Goal: Communication & Community: Answer question/provide support

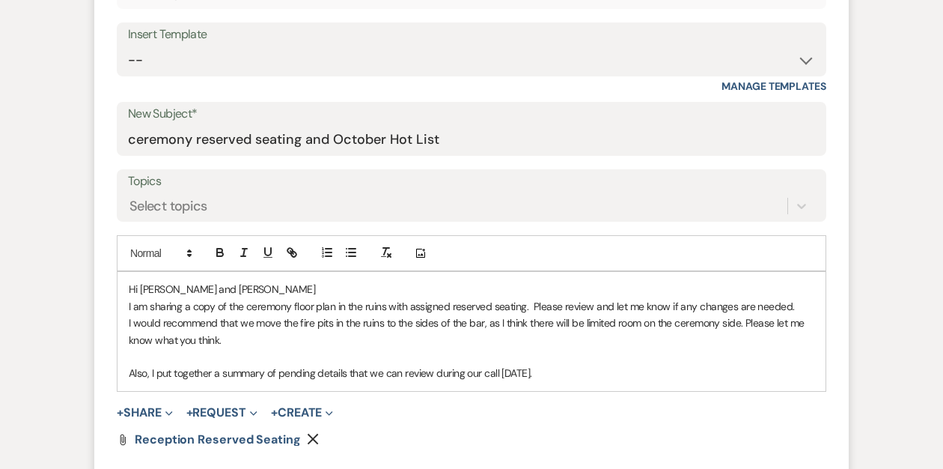
click at [242, 323] on p "I would recommend that we move the fire pits in the ruins to the sides of the b…" at bounding box center [472, 331] width 686 height 34
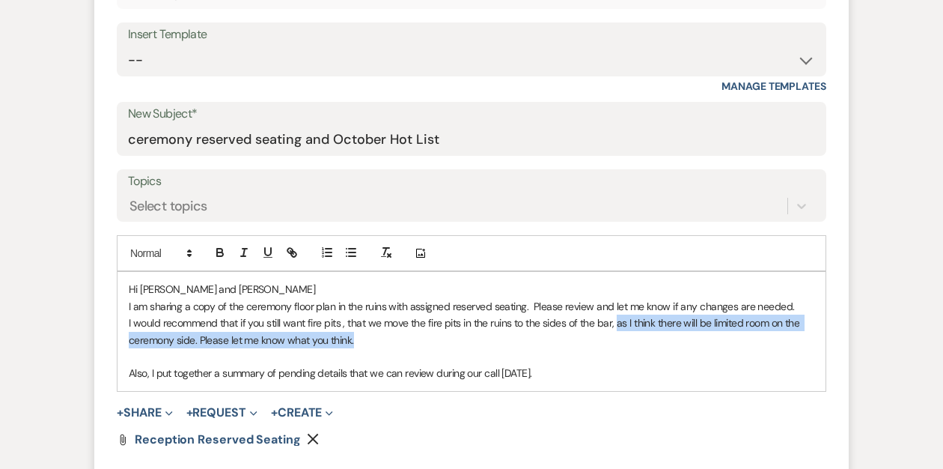
drag, startPoint x: 615, startPoint y: 325, endPoint x: 620, endPoint y: 336, distance: 12.1
click at [620, 336] on p "I would recommend that if you still want fire pits , that we move the fire pits…" at bounding box center [472, 331] width 686 height 34
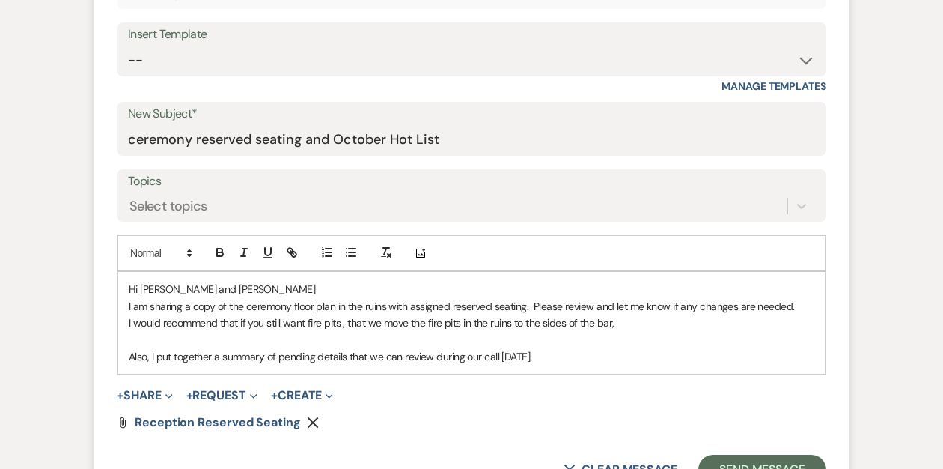
drag, startPoint x: 616, startPoint y: 323, endPoint x: 403, endPoint y: 323, distance: 213.4
click at [403, 323] on p "I would recommend that if you still want fire pits , that we move the fire pits…" at bounding box center [472, 322] width 686 height 16
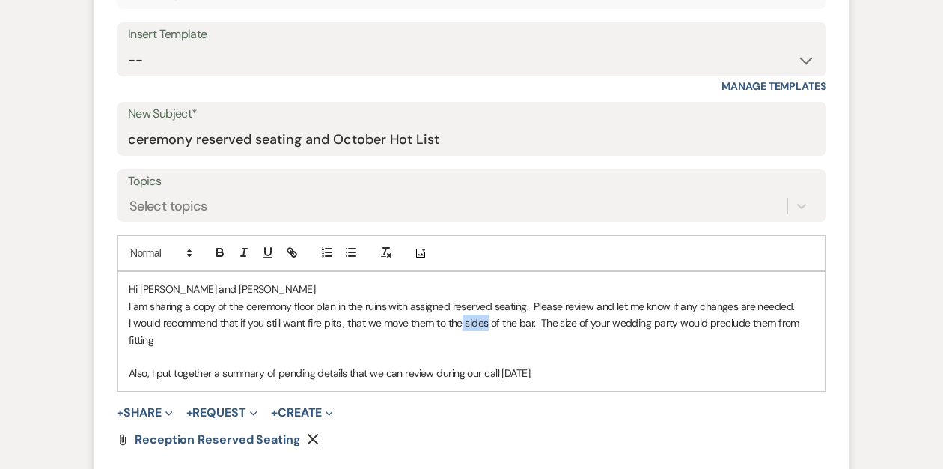
drag, startPoint x: 489, startPoint y: 322, endPoint x: 462, endPoint y: 322, distance: 27.0
click at [462, 322] on p "I would recommend that if you still want fire pits , that we move them to the s…" at bounding box center [472, 331] width 686 height 34
click at [464, 339] on p "I would recommend that if you still want fire pits , that we move them to the s…" at bounding box center [472, 331] width 686 height 34
click at [576, 371] on p "Also, I put together a summary of pending details that we can review during our…" at bounding box center [472, 373] width 686 height 16
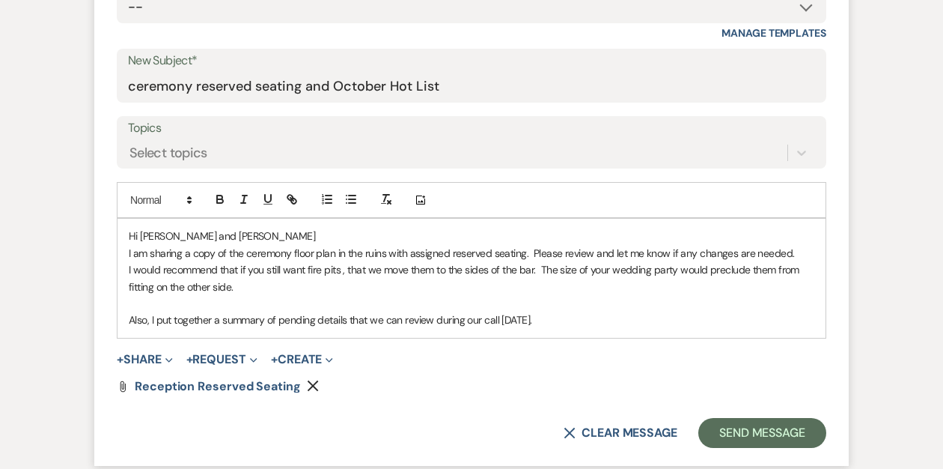
scroll to position [653, 0]
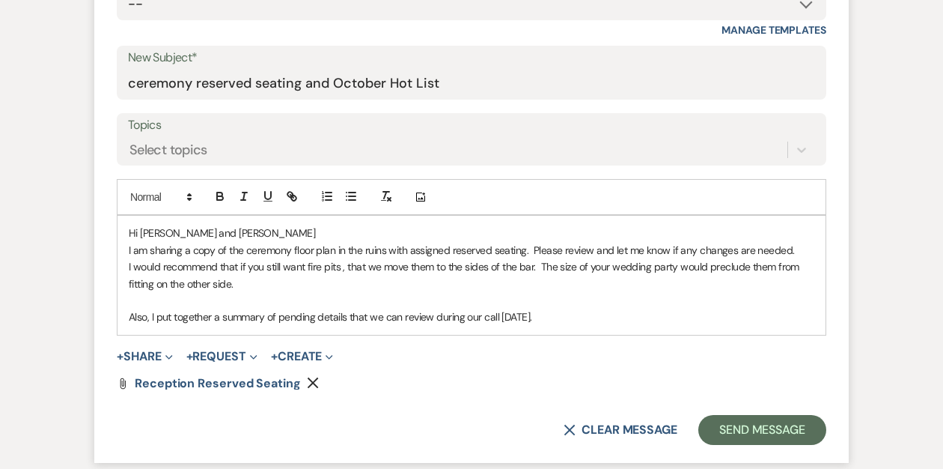
click at [240, 282] on p "I would recommend that if you still want fire pits , that we move them to the s…" at bounding box center [472, 275] width 686 height 34
click at [566, 320] on p "Also, I put together a summary of pending details that we can review during our…" at bounding box center [472, 316] width 686 height 16
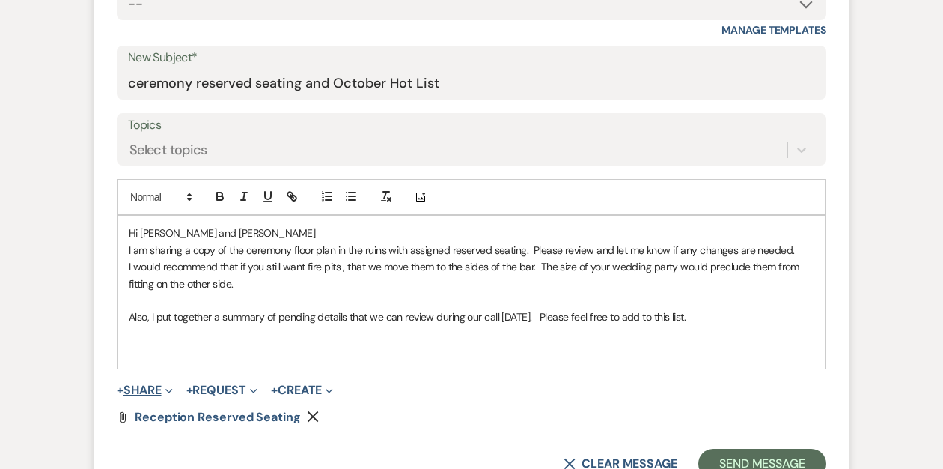
click at [137, 389] on button "+ Share Expand" at bounding box center [145, 390] width 56 height 12
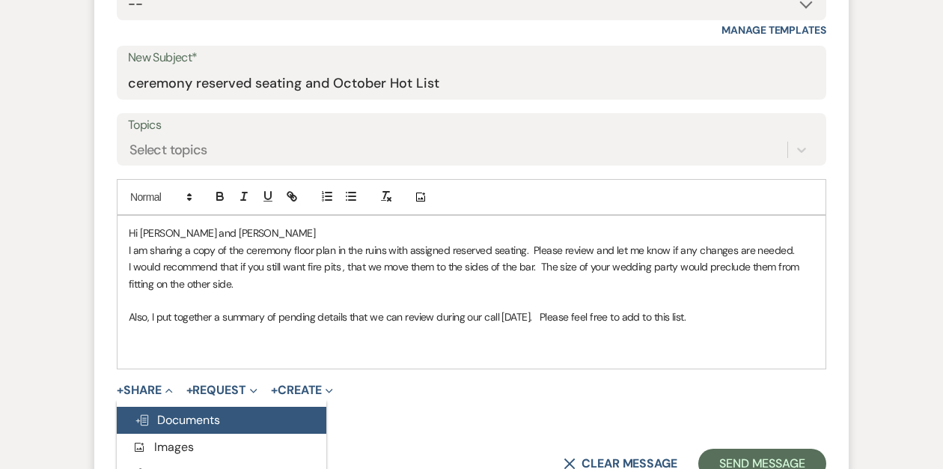
click at [177, 419] on span "Doc Upload Documents" at bounding box center [177, 420] width 85 height 16
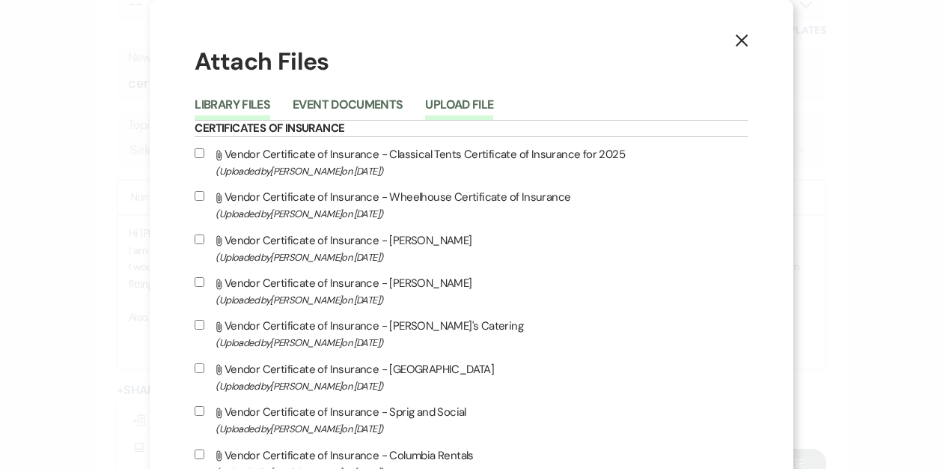
click at [493, 105] on button "Upload File" at bounding box center [459, 109] width 68 height 21
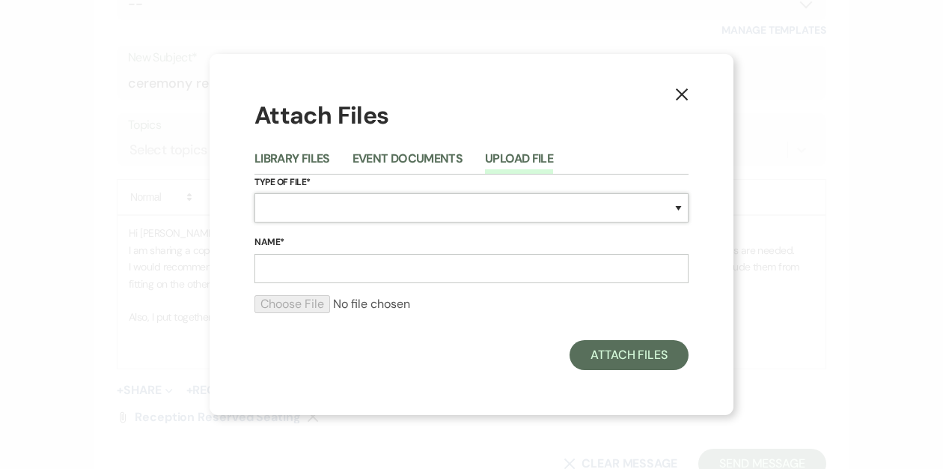
click at [387, 204] on select "Special Event Insurance Vendor Certificate of Insurance Contracts / Rental Agre…" at bounding box center [472, 207] width 434 height 29
select select "0"
click at [255, 193] on select "Special Event Insurance Vendor Certificate of Insurance Contracts / Rental Agre…" at bounding box center [472, 207] width 434 height 29
click at [312, 263] on input "Name*" at bounding box center [472, 268] width 434 height 29
type input "October Hot List"
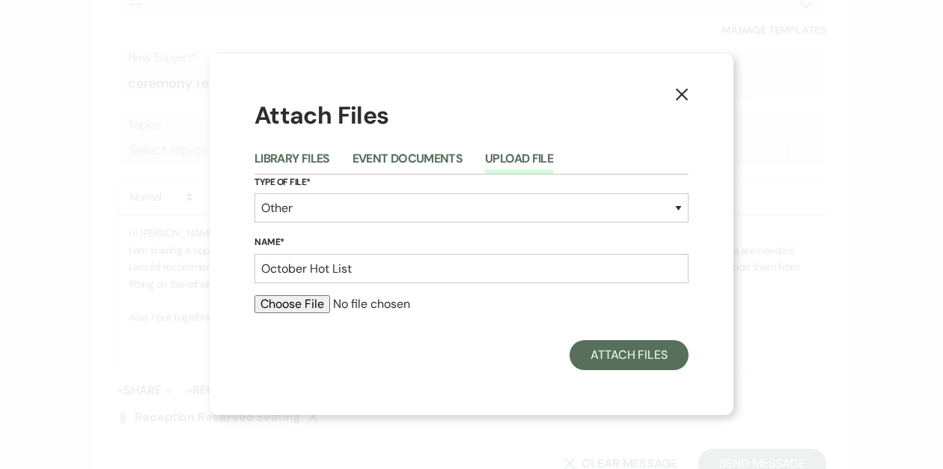
click at [289, 303] on input "file" at bounding box center [472, 304] width 434 height 18
type input "C:\fakepath\Rachel and Clem Hot List .pdf"
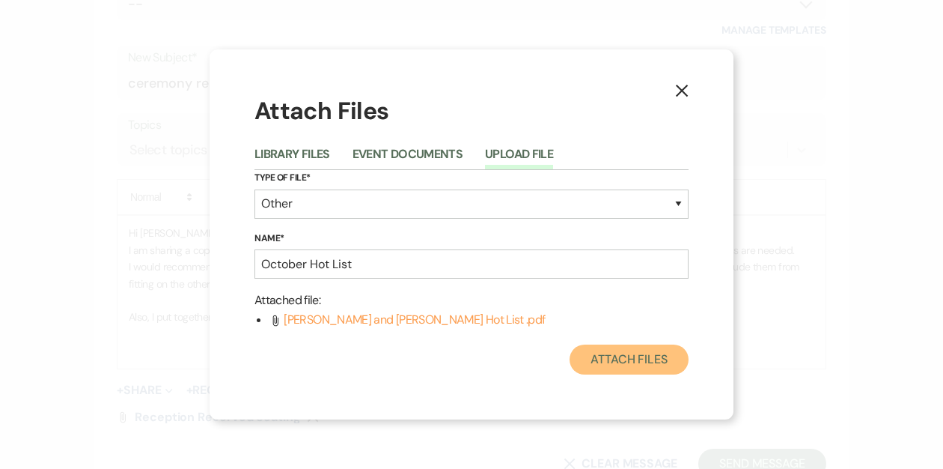
click at [628, 360] on button "Attach Files" at bounding box center [629, 359] width 119 height 30
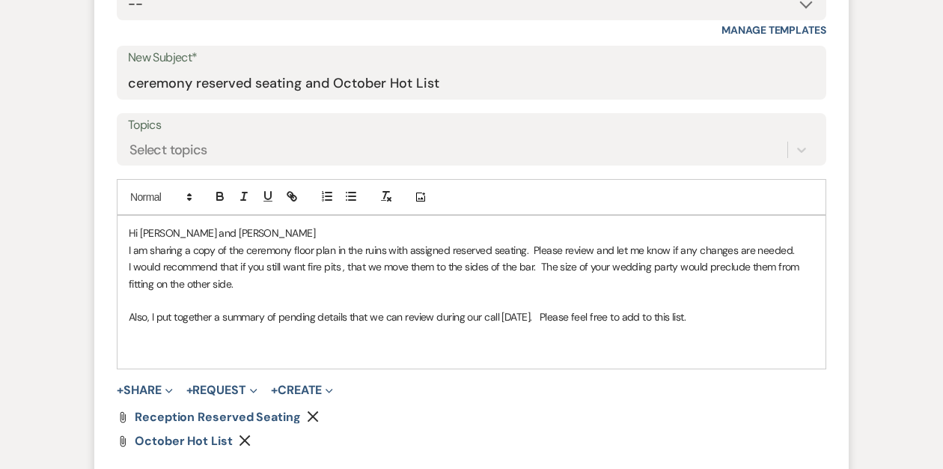
click at [432, 318] on p "Also, I put together a summary of pending details that we can review during our…" at bounding box center [472, 316] width 686 height 16
click at [722, 318] on p "Also, I put together a summary of pending details that we can discuss during ou…" at bounding box center [472, 316] width 686 height 16
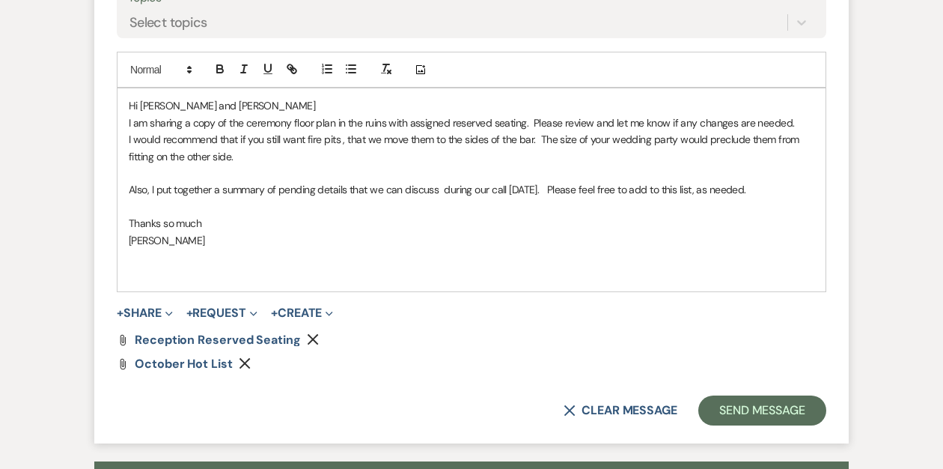
scroll to position [785, 0]
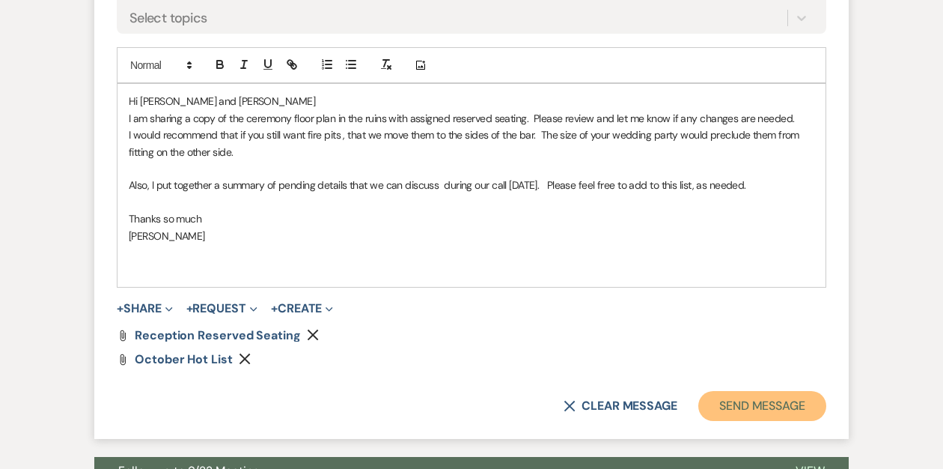
click at [729, 402] on button "Send Message" at bounding box center [763, 406] width 128 height 30
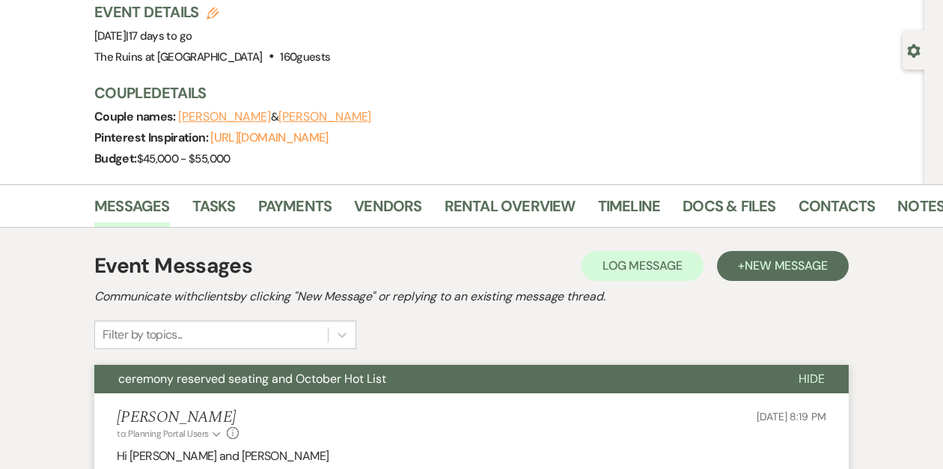
scroll to position [0, 0]
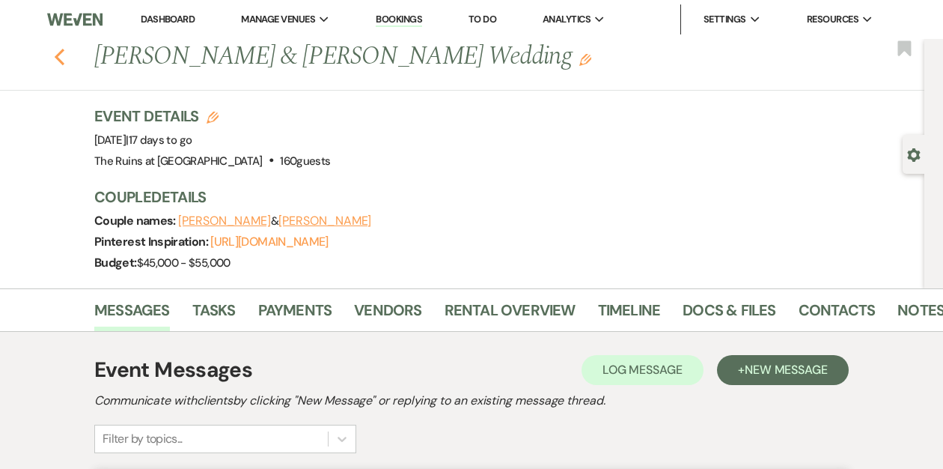
click at [58, 60] on use "button" at bounding box center [60, 57] width 10 height 16
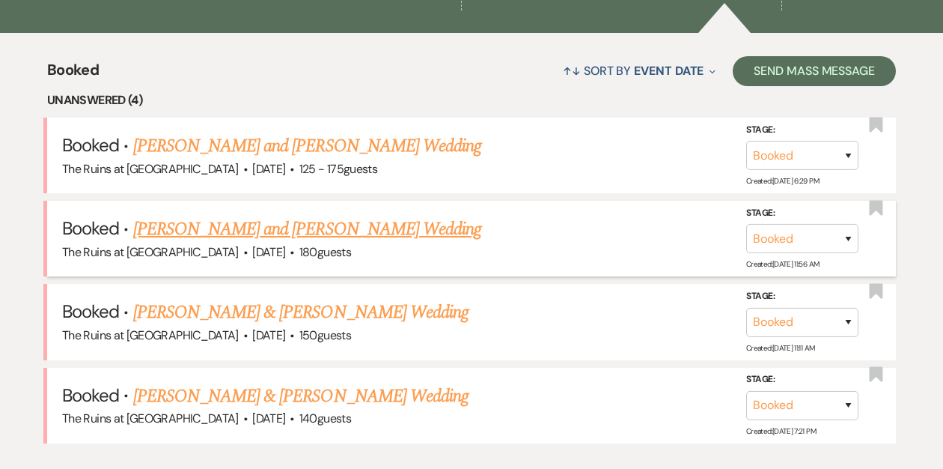
scroll to position [550, 0]
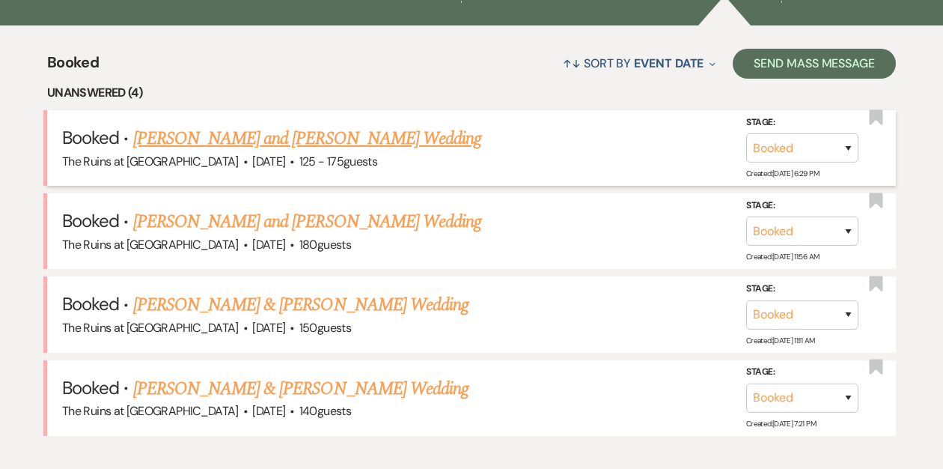
click at [286, 142] on link "[PERSON_NAME] and [PERSON_NAME] Wedding" at bounding box center [307, 138] width 349 height 27
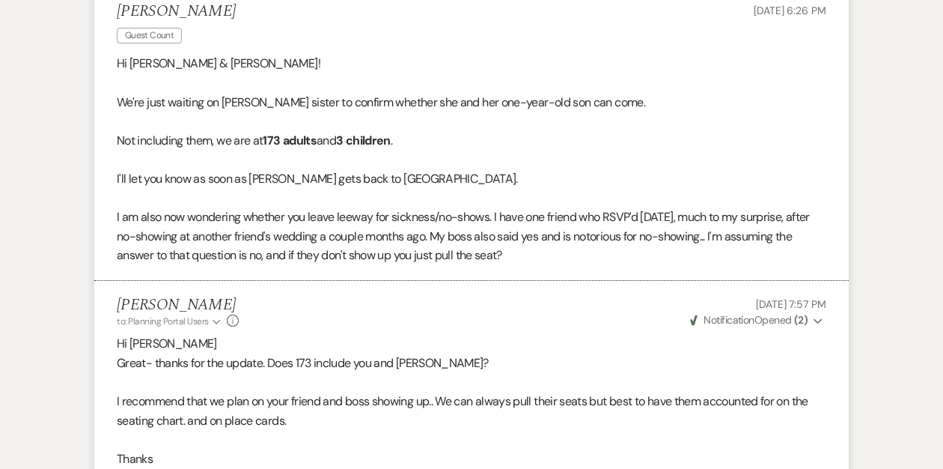
scroll to position [57, 0]
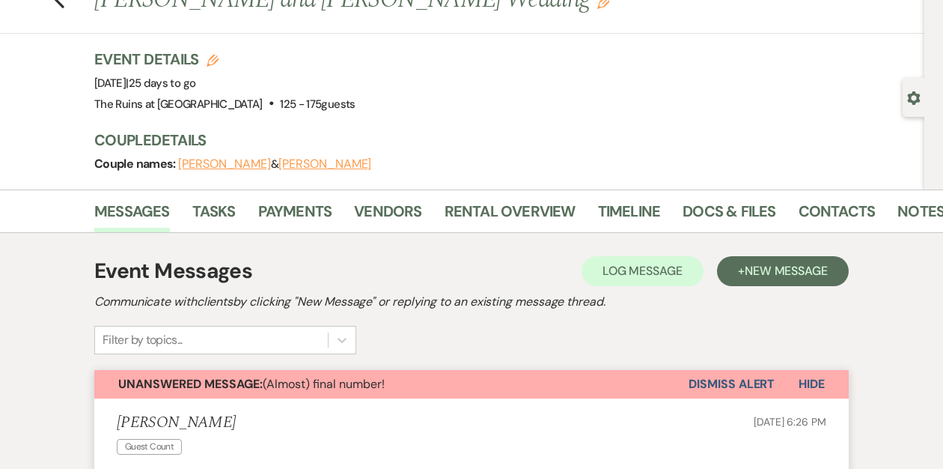
click at [707, 383] on button "Dismiss Alert" at bounding box center [732, 384] width 86 height 28
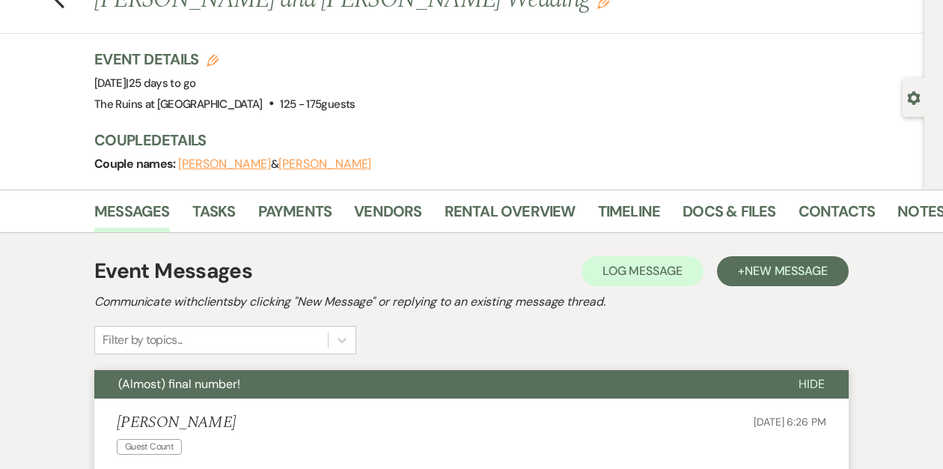
scroll to position [0, 0]
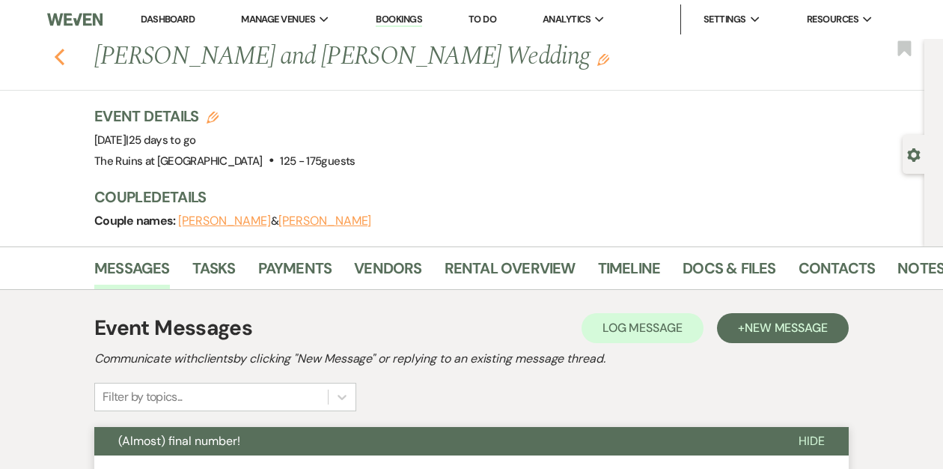
click at [60, 58] on icon "Previous" at bounding box center [59, 57] width 11 height 18
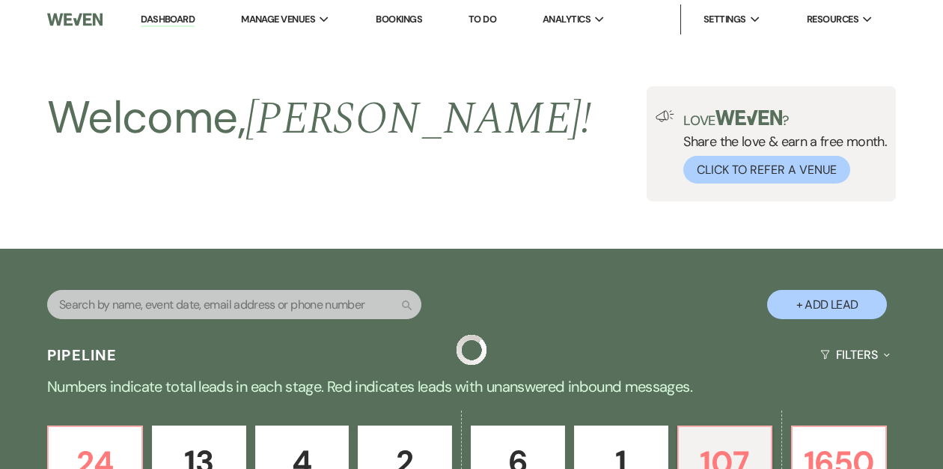
scroll to position [550, 0]
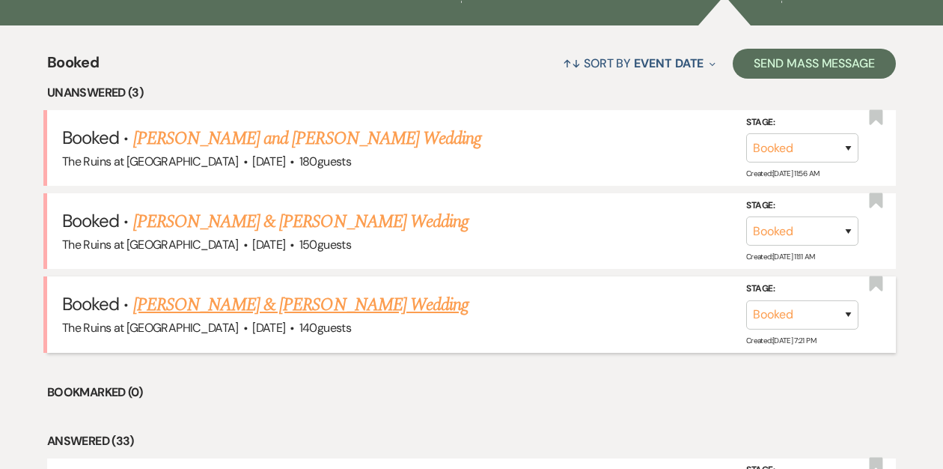
click at [223, 307] on link "[PERSON_NAME] & [PERSON_NAME] Wedding" at bounding box center [300, 304] width 335 height 27
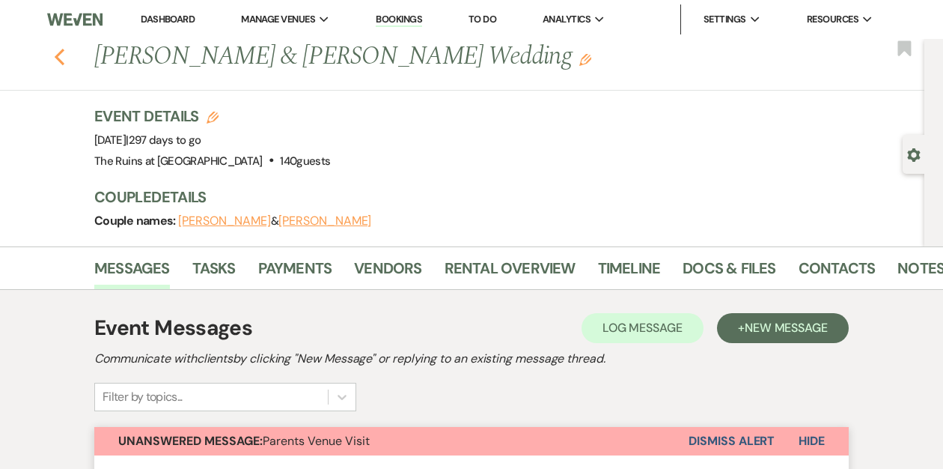
click at [59, 50] on icon "Previous" at bounding box center [59, 57] width 11 height 18
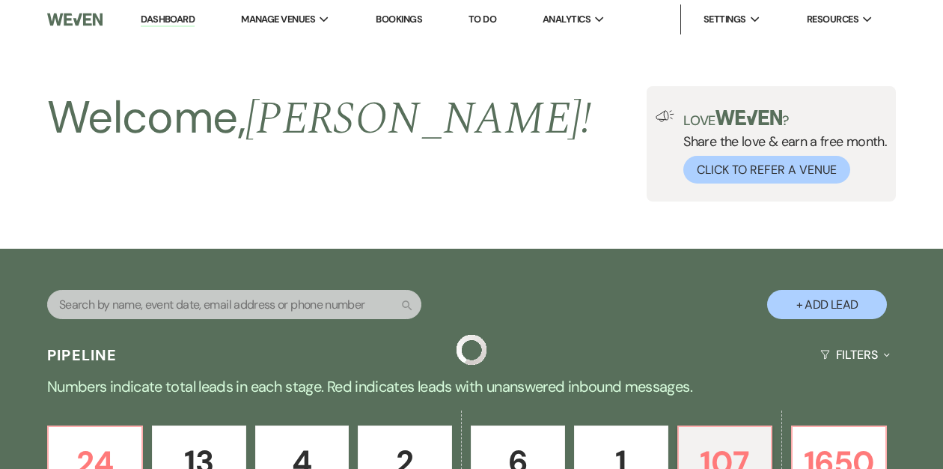
scroll to position [550, 0]
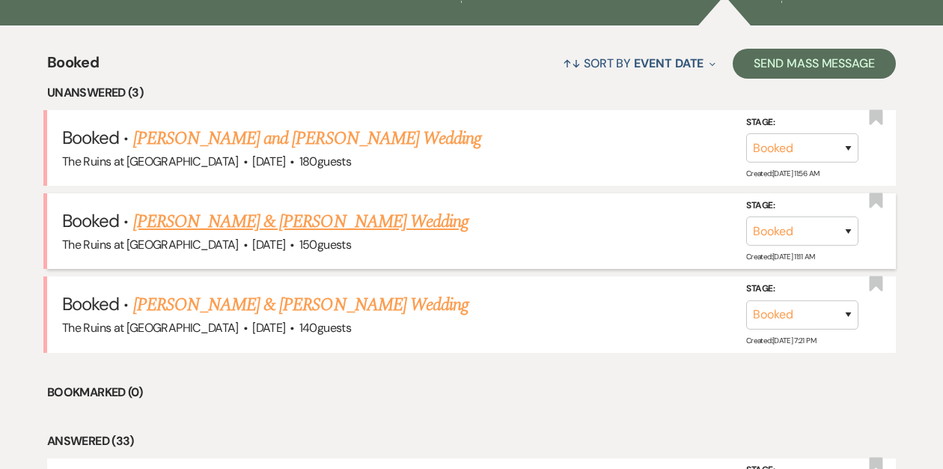
click at [204, 224] on link "[PERSON_NAME] & [PERSON_NAME] Wedding" at bounding box center [300, 221] width 335 height 27
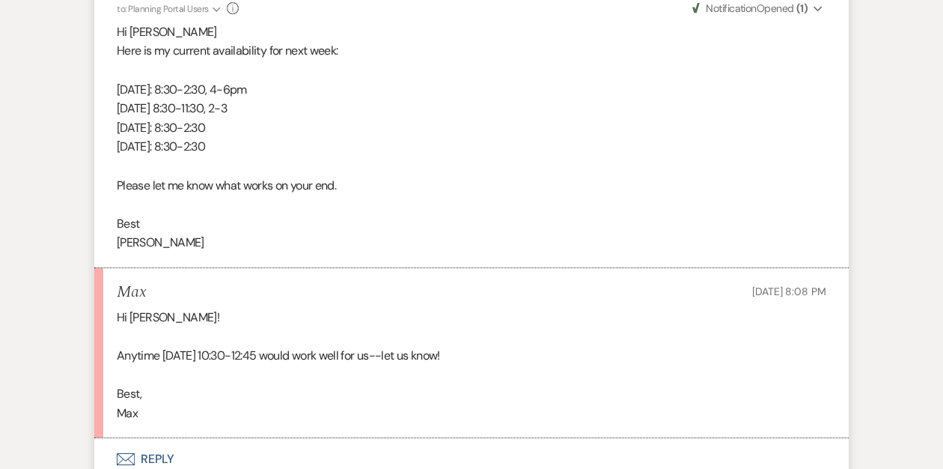
scroll to position [2074, 0]
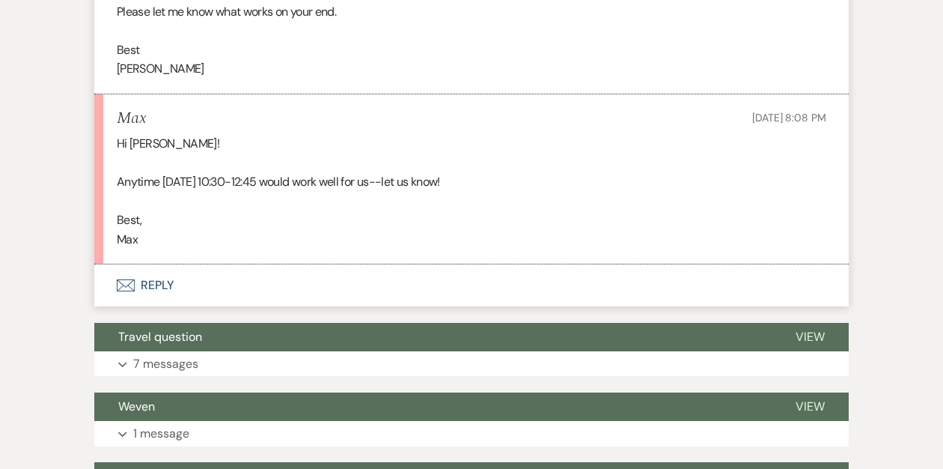
click at [145, 264] on button "Envelope Reply" at bounding box center [471, 285] width 755 height 42
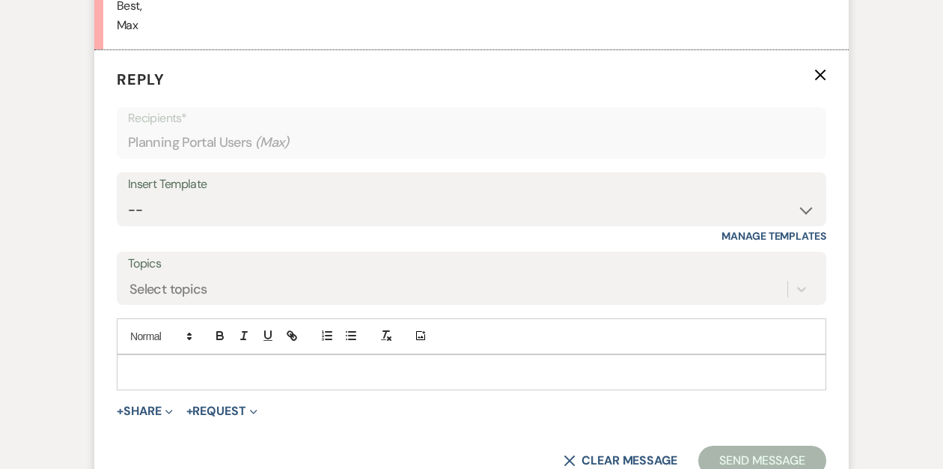
scroll to position [2307, 0]
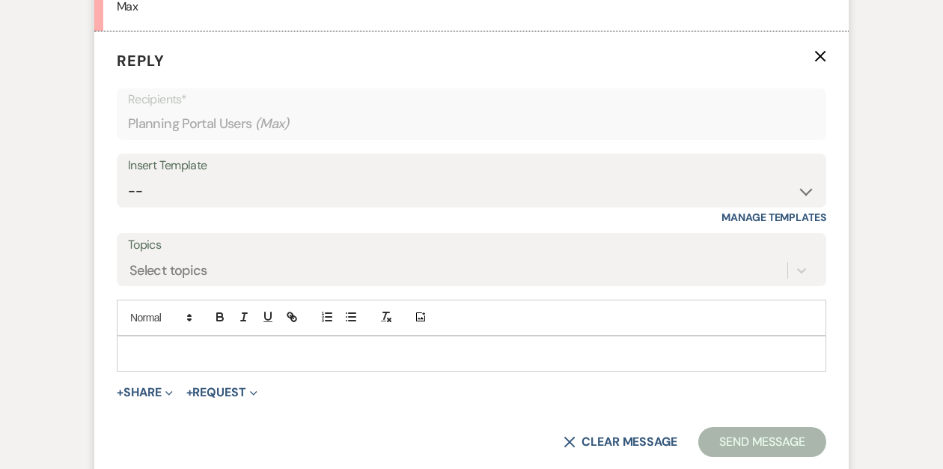
click at [147, 345] on p at bounding box center [472, 353] width 686 height 16
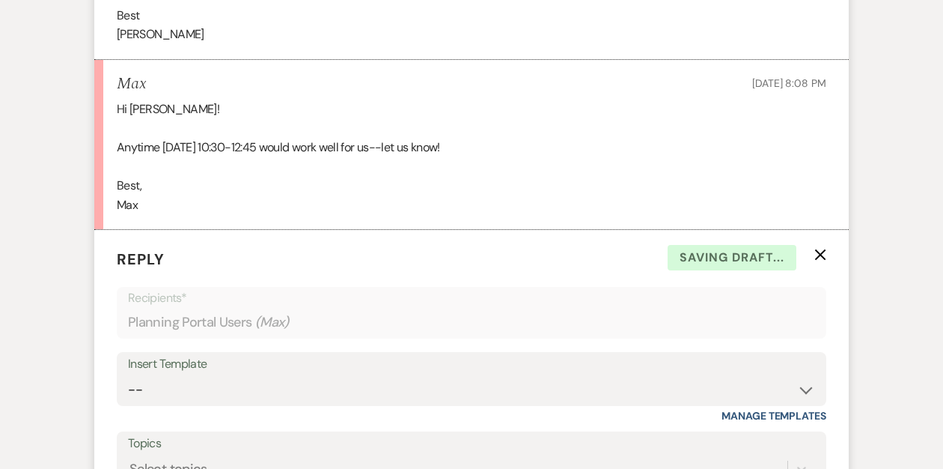
scroll to position [2355, 0]
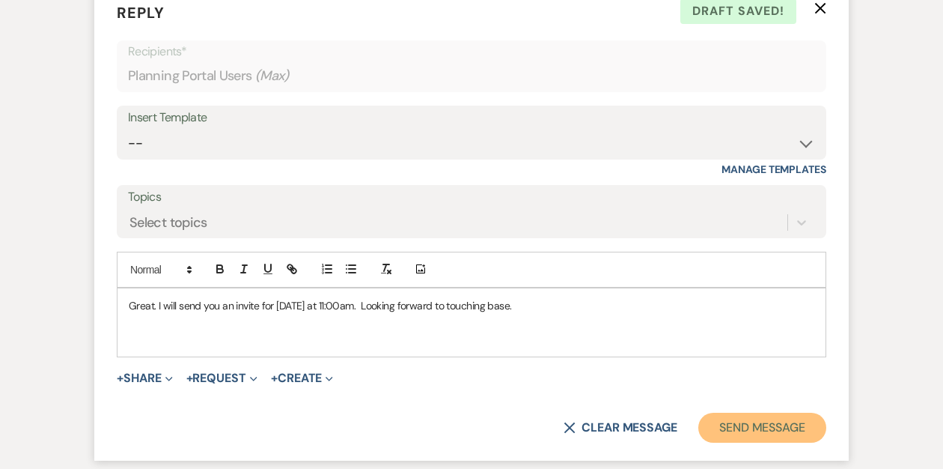
click at [717, 413] on button "Send Message" at bounding box center [763, 428] width 128 height 30
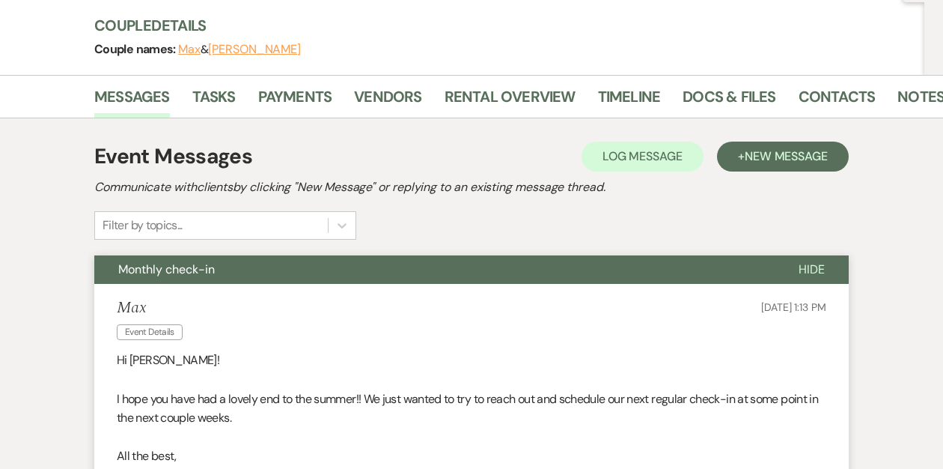
scroll to position [174, 0]
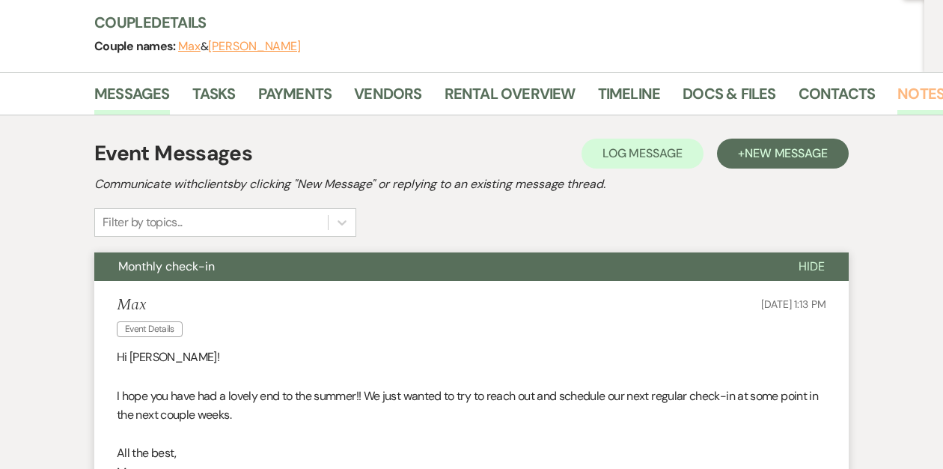
click at [901, 94] on link "Notes" at bounding box center [921, 98] width 47 height 33
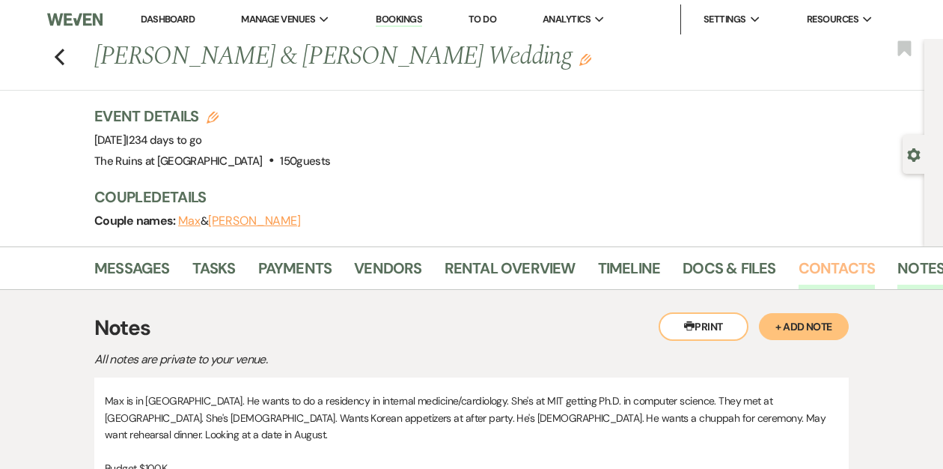
click at [812, 265] on link "Contacts" at bounding box center [837, 272] width 77 height 33
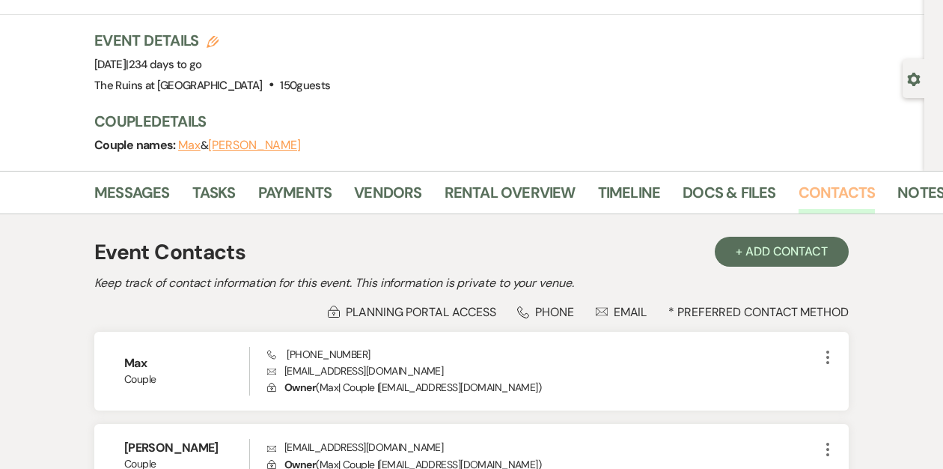
scroll to position [227, 0]
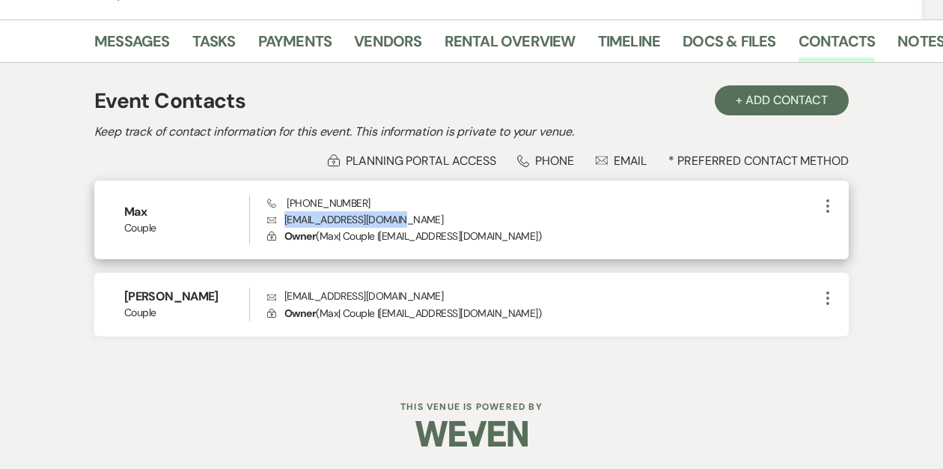
drag, startPoint x: 398, startPoint y: 219, endPoint x: 284, endPoint y: 218, distance: 114.6
click at [284, 218] on p "Envelope alexisr.maxw@gmail.com" at bounding box center [543, 219] width 552 height 16
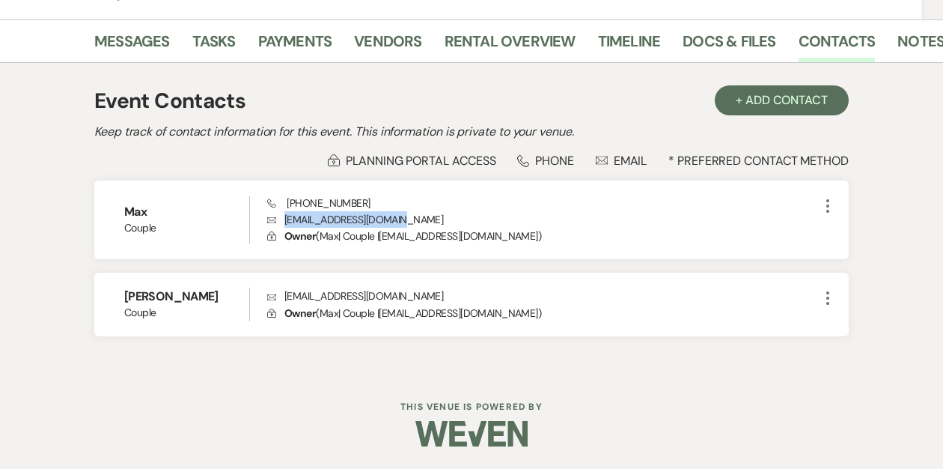
copy p "alexisr.maxw@gmail.com"
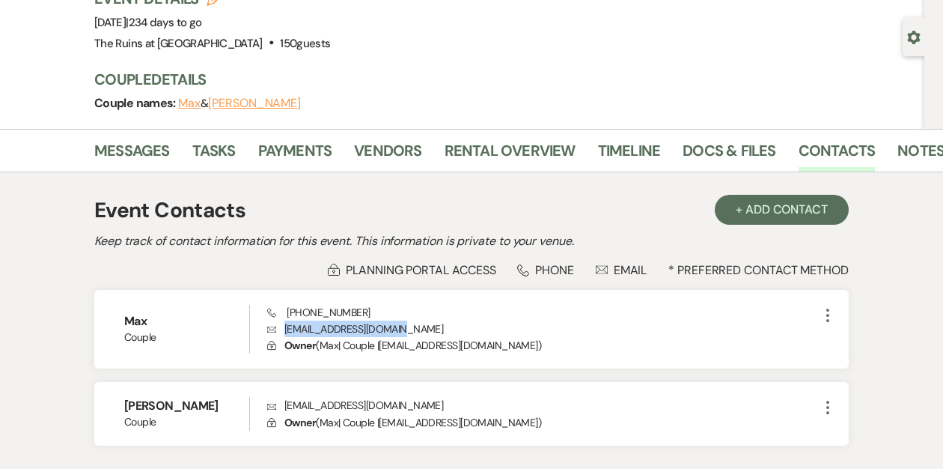
scroll to position [46, 0]
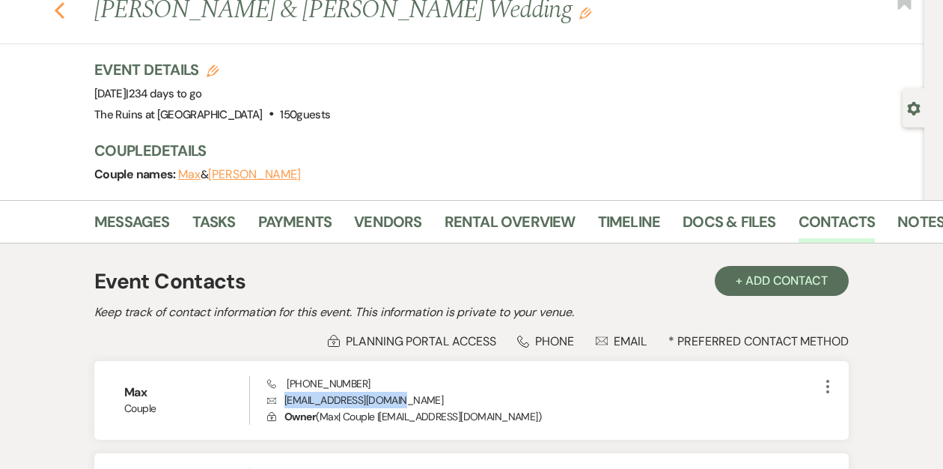
click at [58, 12] on use "button" at bounding box center [60, 10] width 10 height 16
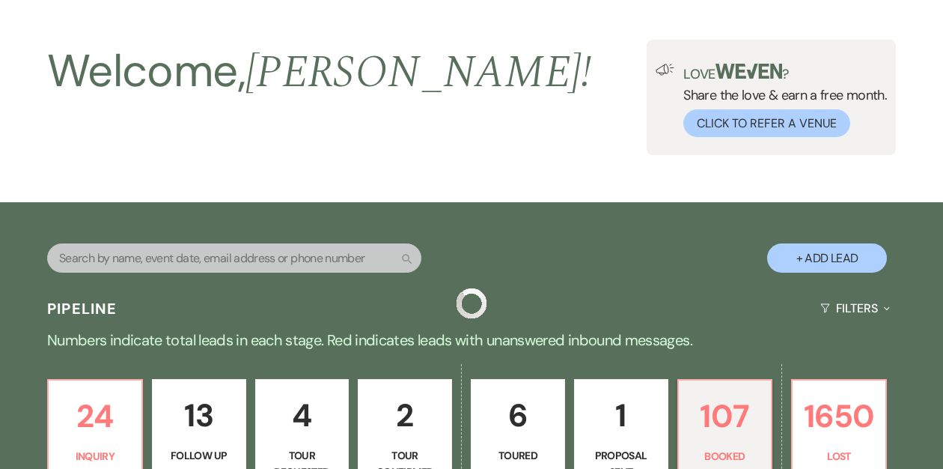
scroll to position [550, 0]
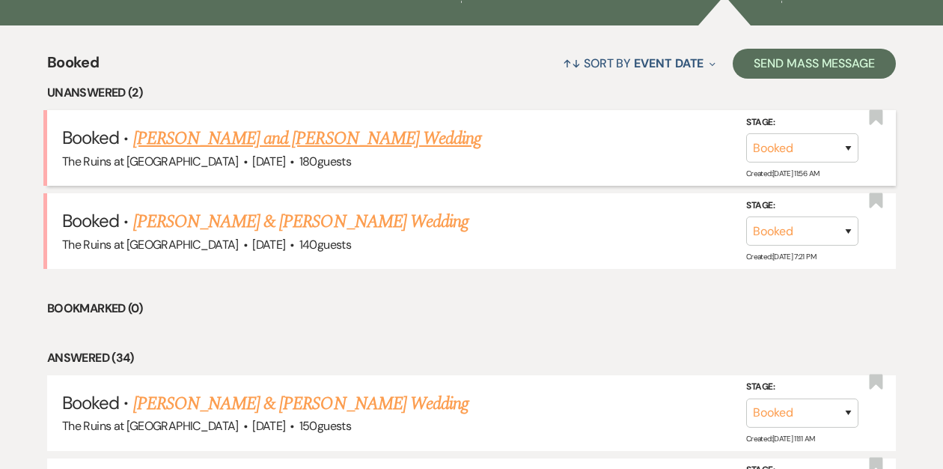
click at [299, 139] on link "[PERSON_NAME] and [PERSON_NAME] Wedding" at bounding box center [307, 138] width 349 height 27
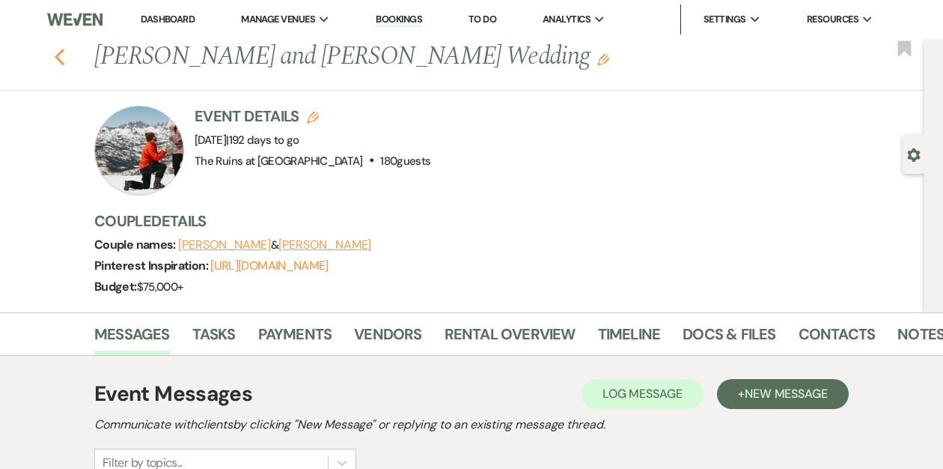
click at [56, 54] on icon "Previous" at bounding box center [59, 57] width 11 height 18
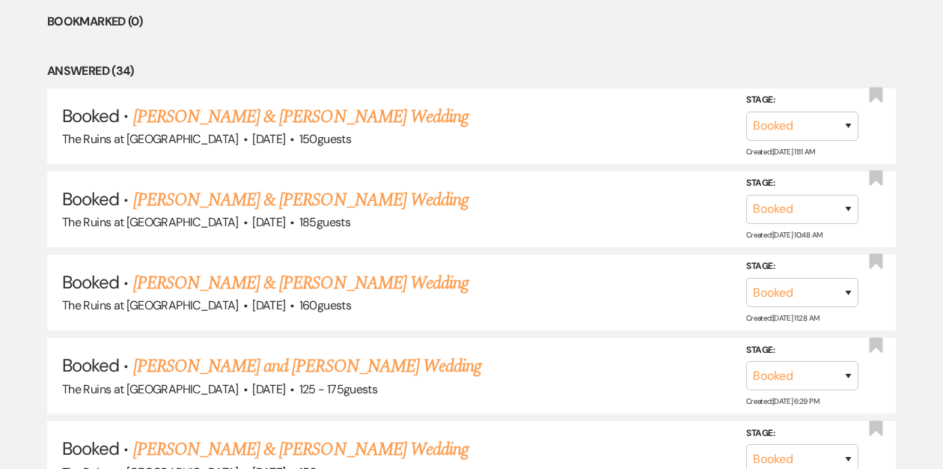
scroll to position [848, 0]
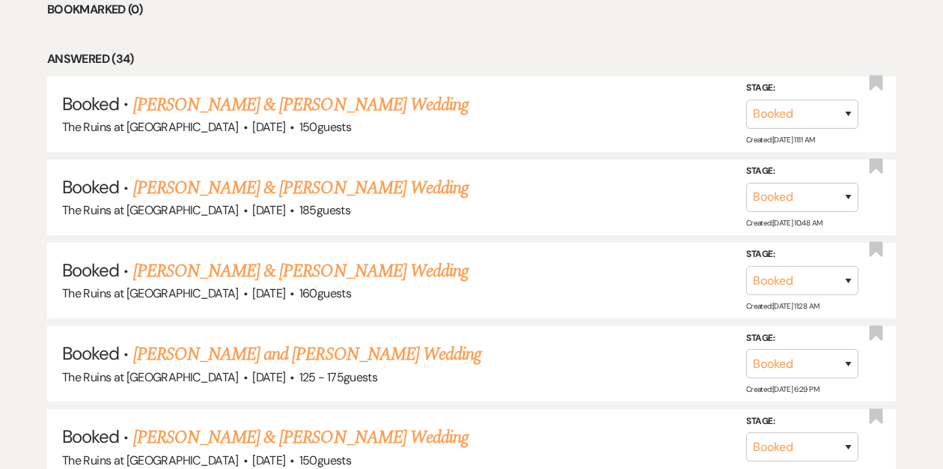
click at [219, 267] on link "[PERSON_NAME] & [PERSON_NAME] Wedding" at bounding box center [300, 271] width 335 height 27
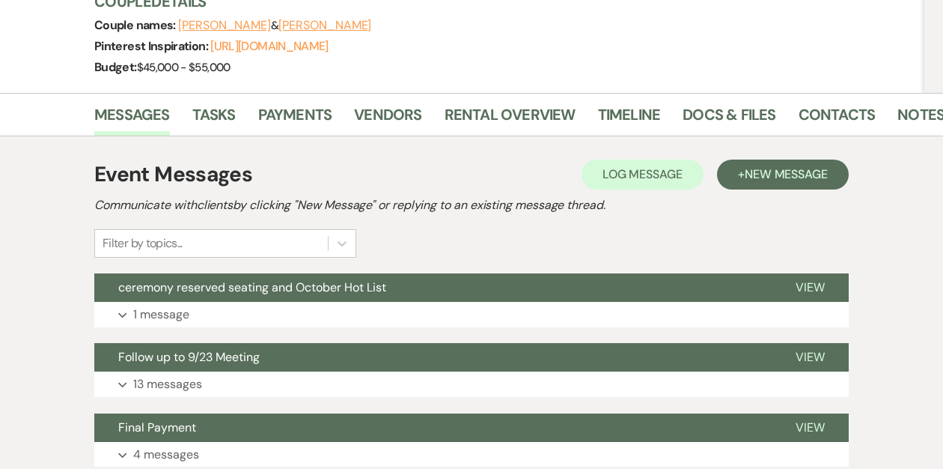
scroll to position [198, 0]
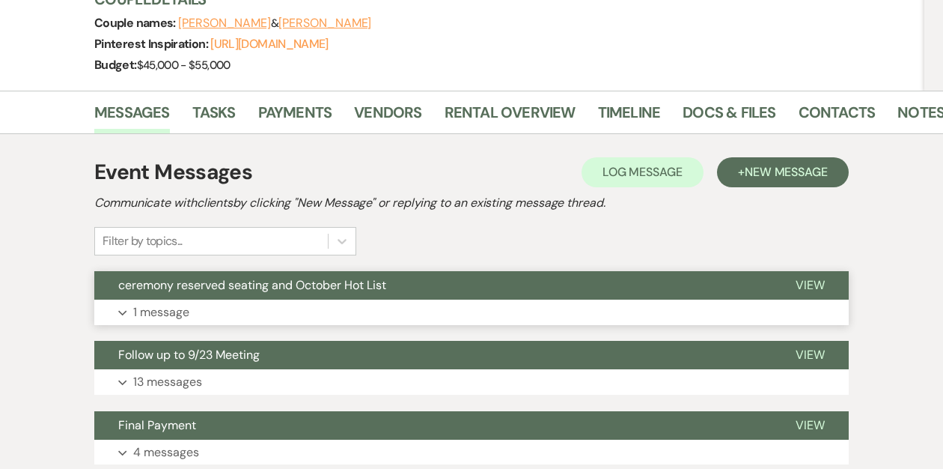
click at [250, 284] on span "ceremony reserved seating and October Hot List" at bounding box center [252, 285] width 268 height 16
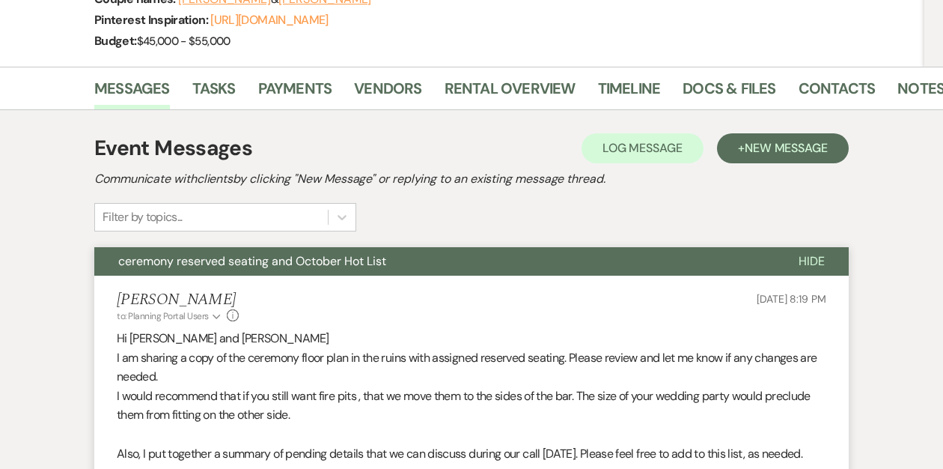
scroll to position [223, 0]
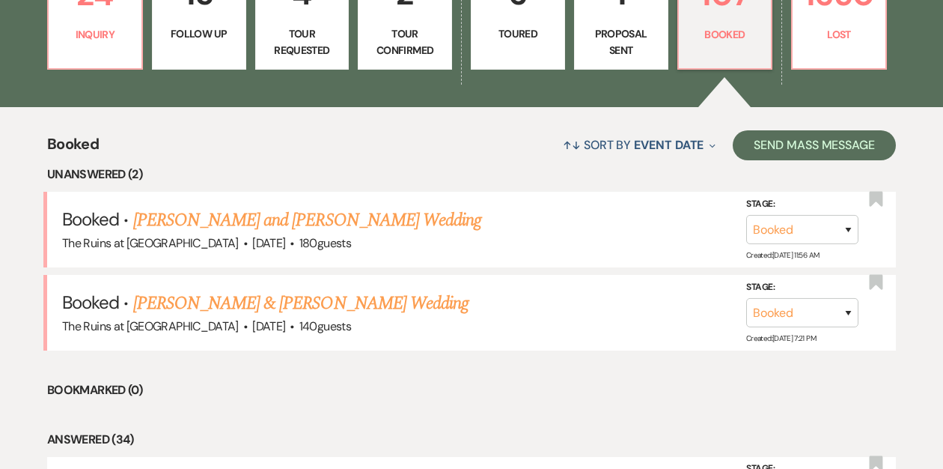
scroll to position [413, 0]
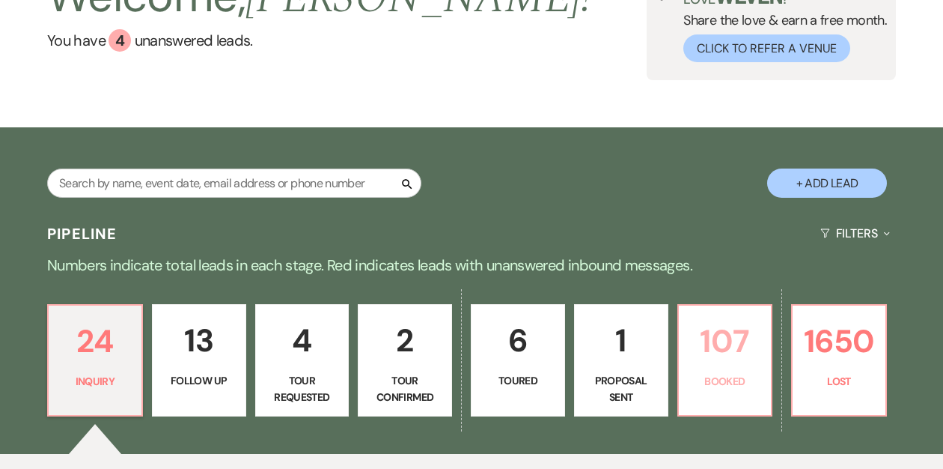
click at [700, 343] on p "107" at bounding box center [725, 341] width 75 height 50
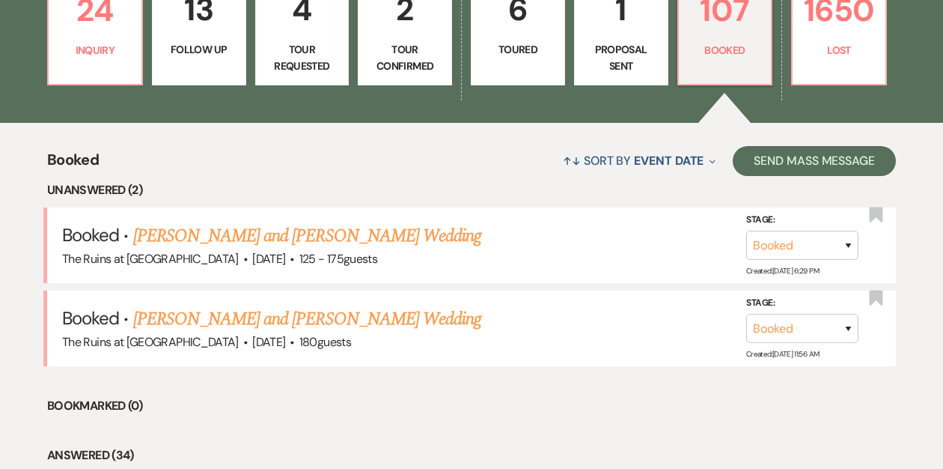
scroll to position [512, 0]
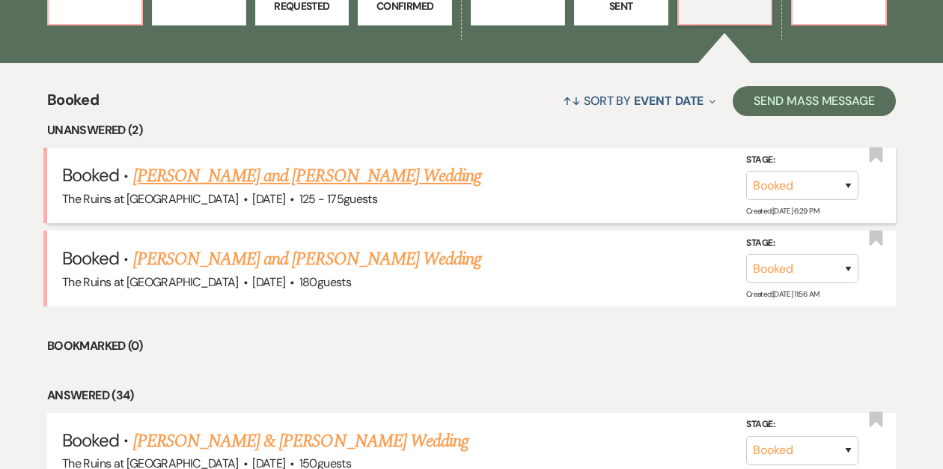
click at [327, 177] on link "[PERSON_NAME] and [PERSON_NAME] Wedding" at bounding box center [307, 175] width 349 height 27
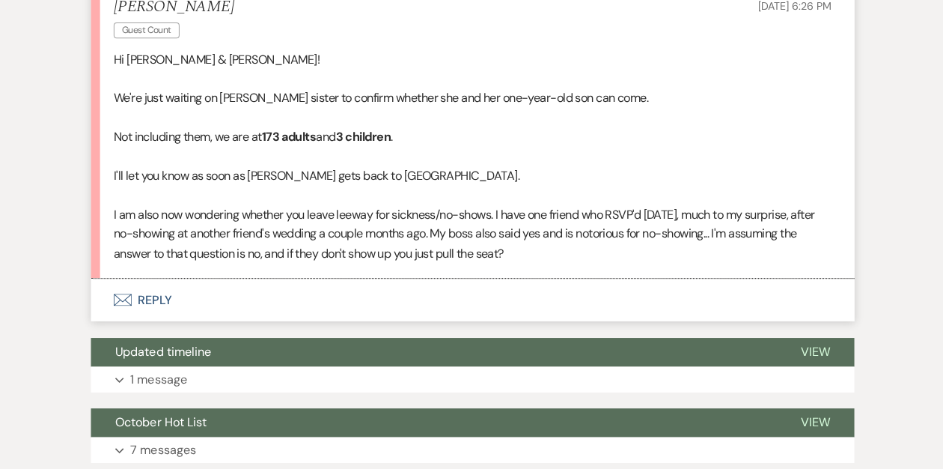
scroll to position [1108, 0]
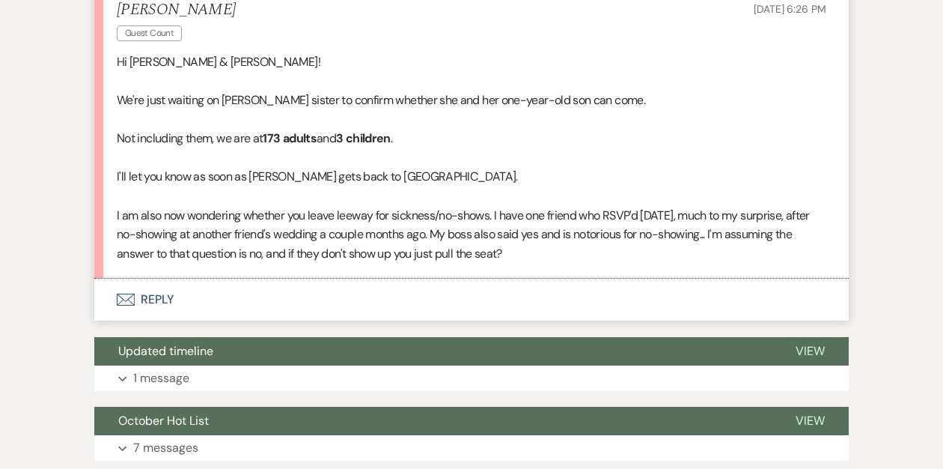
click at [155, 295] on button "Envelope Reply" at bounding box center [471, 300] width 755 height 42
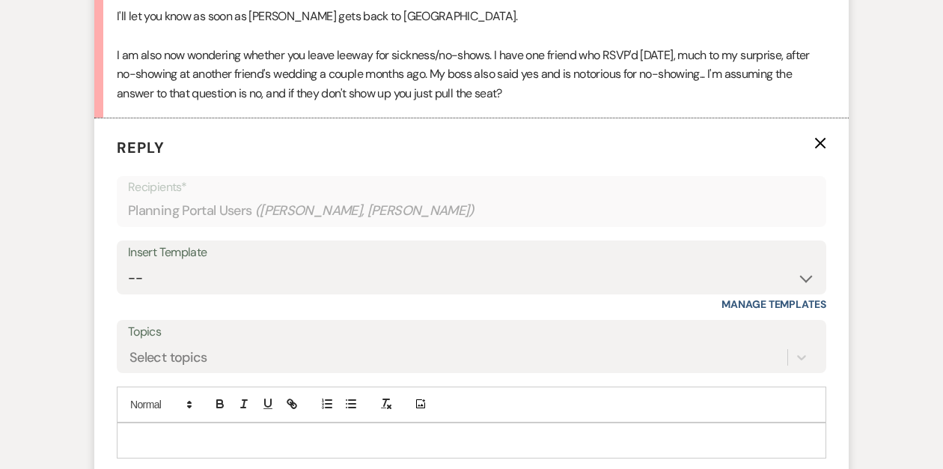
scroll to position [1307, 0]
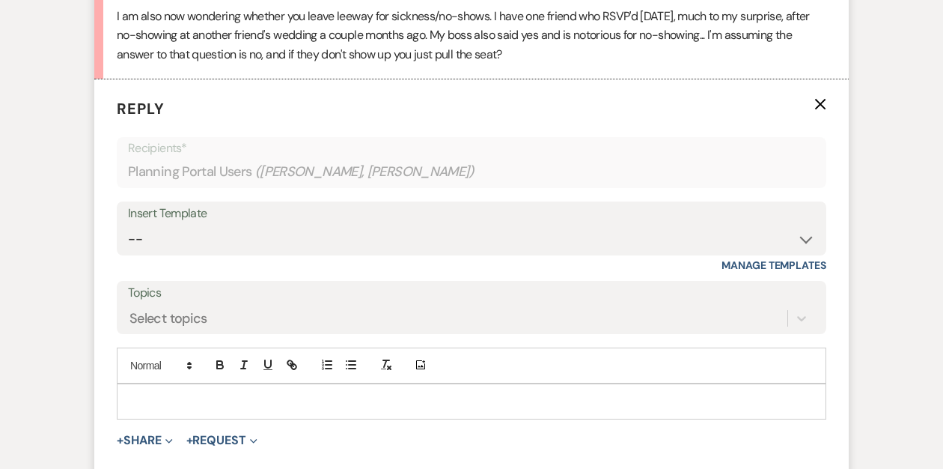
click at [146, 394] on p at bounding box center [472, 401] width 686 height 16
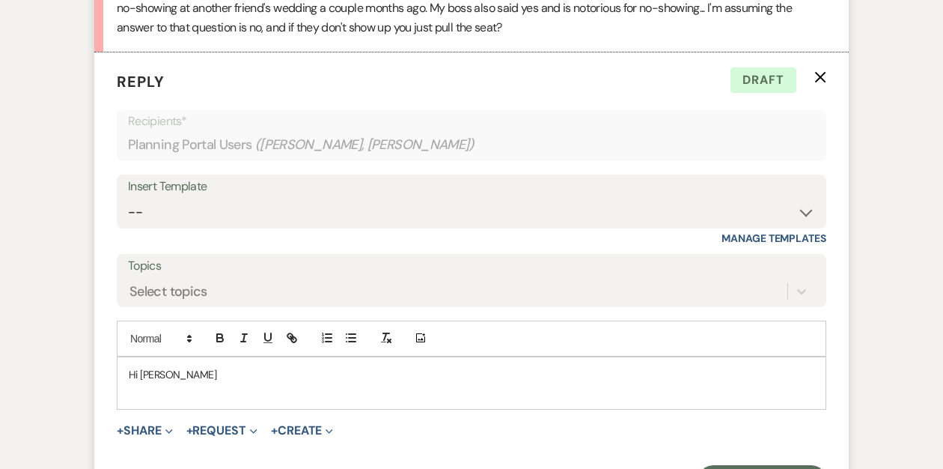
scroll to position [1335, 0]
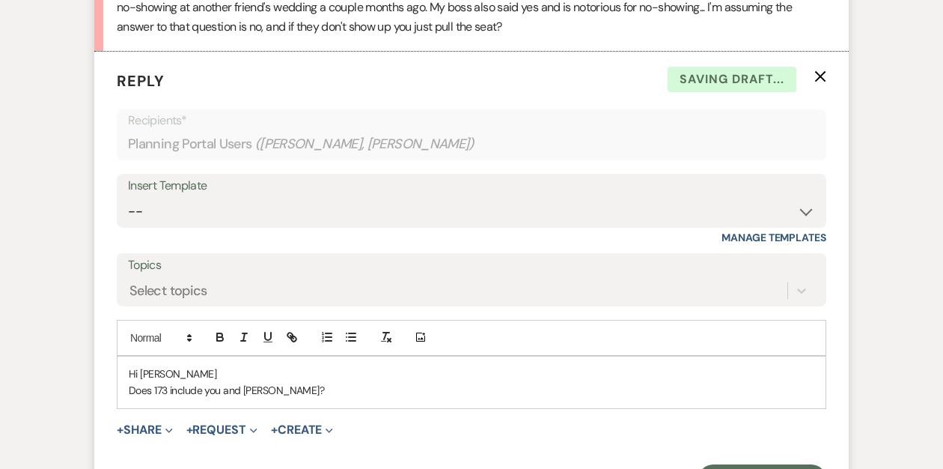
click at [129, 391] on p "Does 173 include you and [PERSON_NAME]?" at bounding box center [472, 390] width 686 height 16
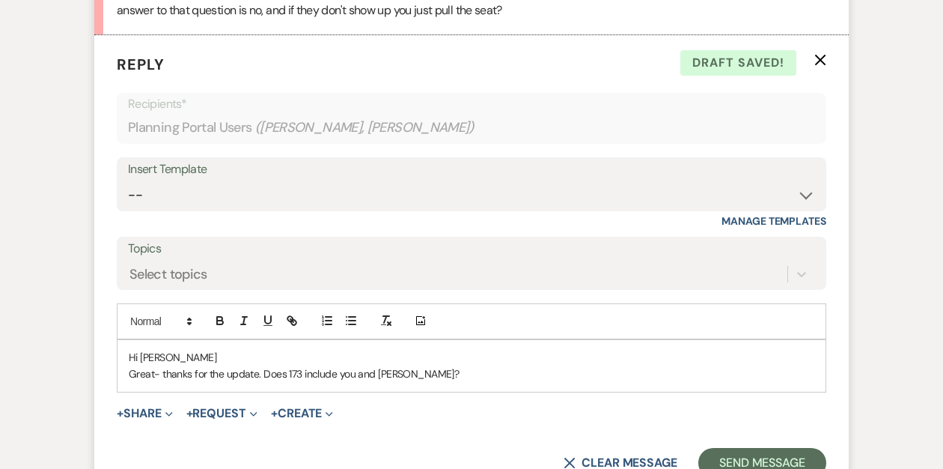
scroll to position [1352, 0]
click at [413, 369] on p "Great- thanks for the update. Does 173 include you and [PERSON_NAME]?" at bounding box center [472, 373] width 686 height 16
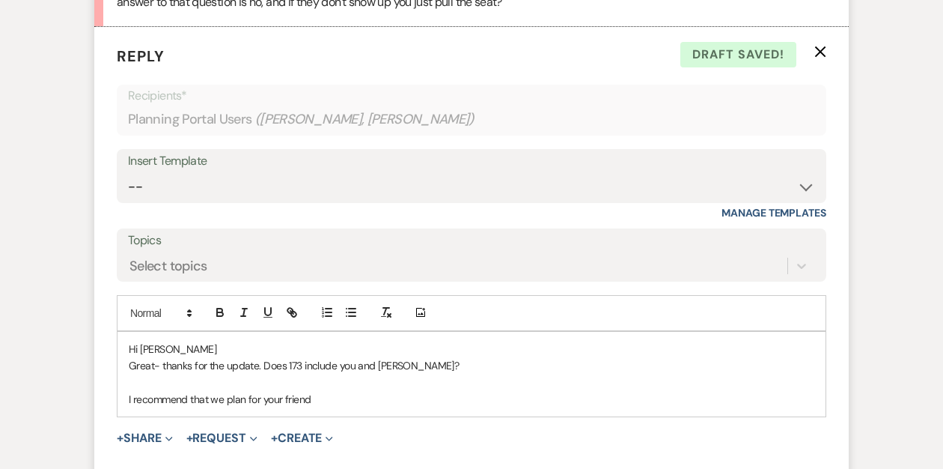
scroll to position [1405, 0]
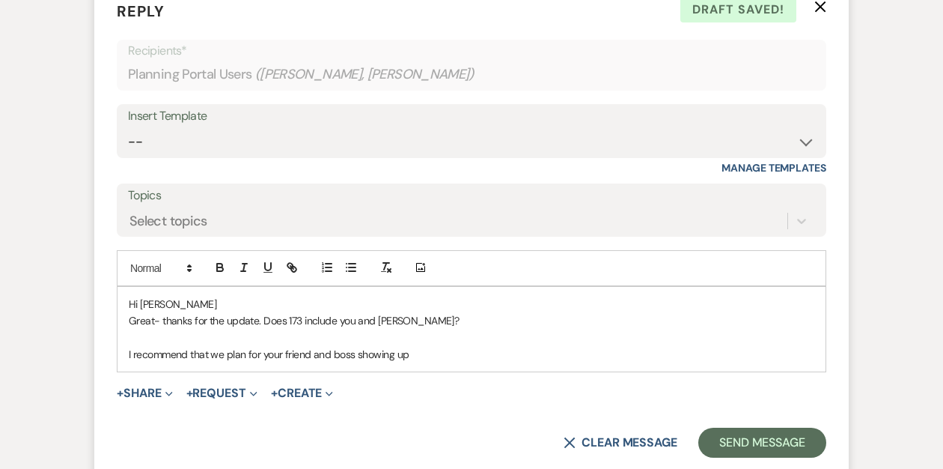
click at [260, 352] on p "I recommend that we plan for your friend and boss showing up" at bounding box center [472, 354] width 686 height 16
click at [425, 344] on p at bounding box center [472, 337] width 686 height 16
click at [411, 353] on p "I recommend that we plan on your friend and boss showing up" at bounding box center [472, 354] width 686 height 16
click at [539, 355] on p "I recommend that we plan on your friend and boss showing up.. We can always pul…" at bounding box center [472, 354] width 686 height 16
click at [653, 356] on p "I recommend that we plan on your friend and boss showing up.. We can always pul…" at bounding box center [472, 354] width 686 height 16
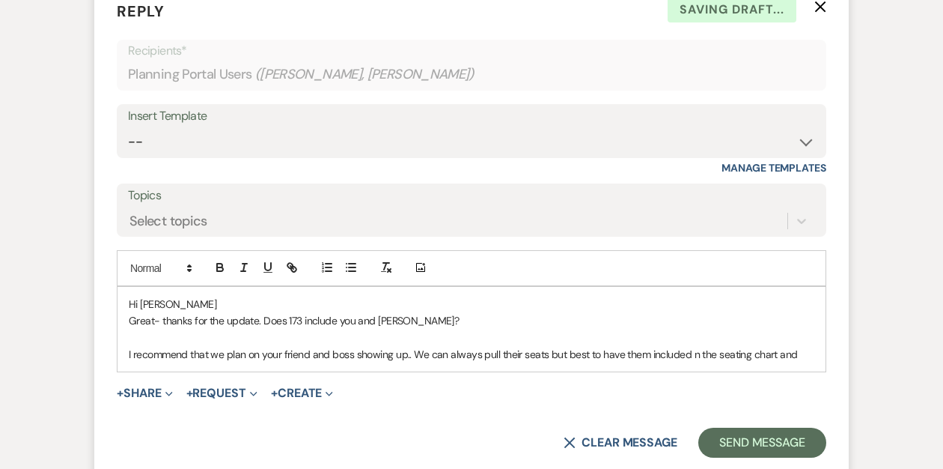
click at [801, 356] on p "I recommend that we plan on your friend and boss showing up.. We can always pul…" at bounding box center [472, 354] width 686 height 16
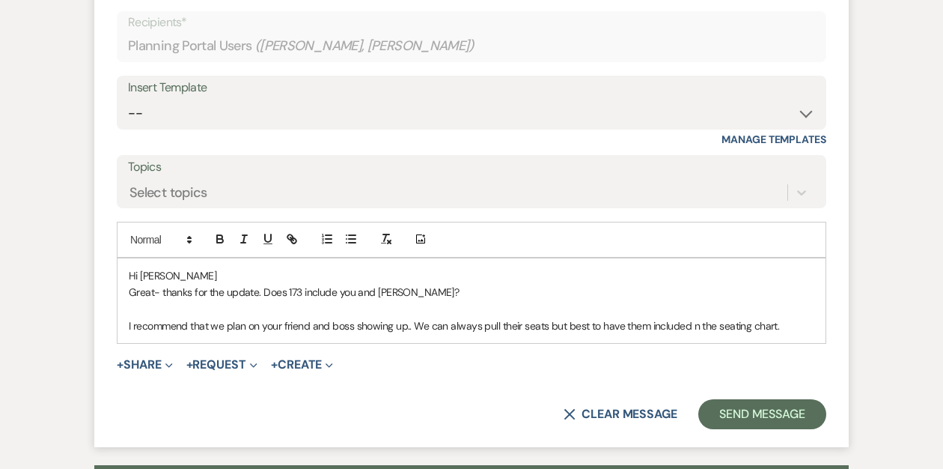
scroll to position [1435, 0]
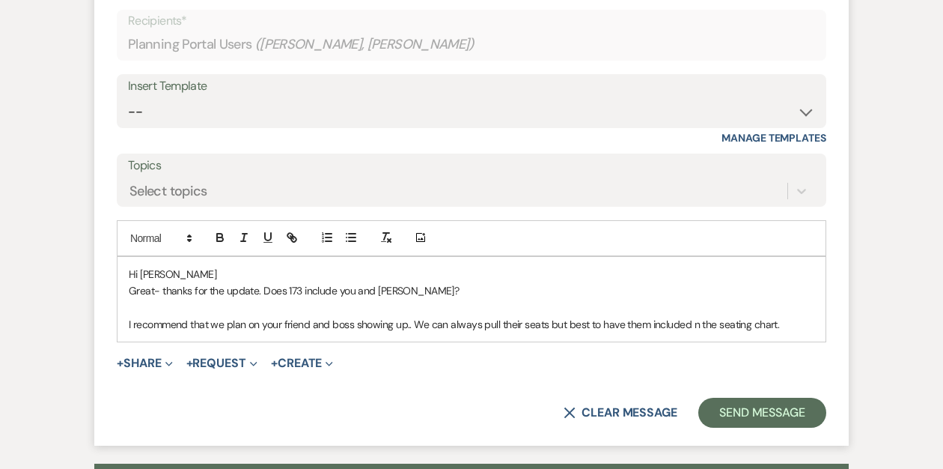
click at [690, 326] on p "I recommend that we plan on your friend and boss showing up.. We can always pul…" at bounding box center [472, 324] width 686 height 16
click at [785, 323] on p "I recommend that we plan on your friend and boss showing up.. We can always pul…" at bounding box center [472, 324] width 686 height 16
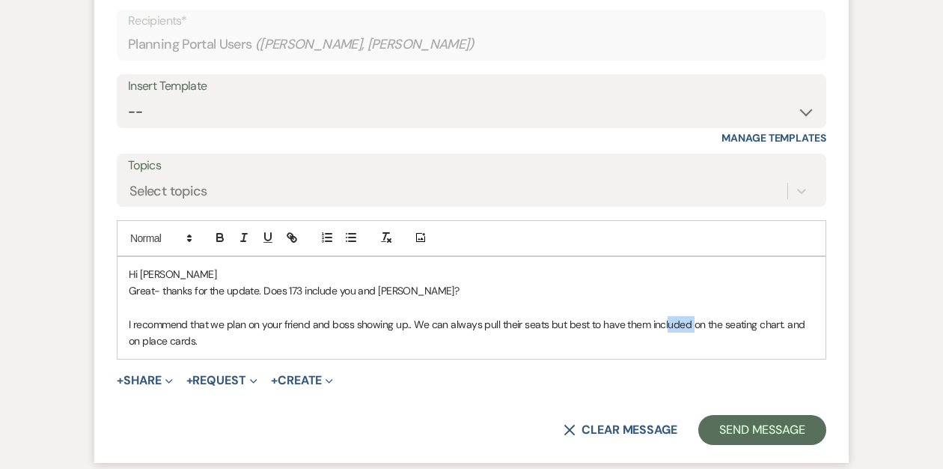
drag, startPoint x: 689, startPoint y: 323, endPoint x: 663, endPoint y: 323, distance: 25.5
click at [663, 323] on p "I recommend that we plan on your friend and boss showing up.. We can always pul…" at bounding box center [472, 333] width 686 height 34
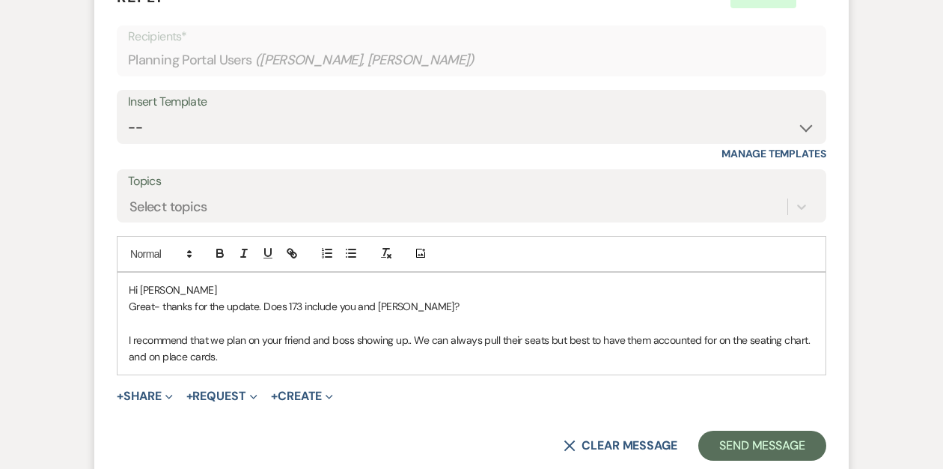
scroll to position [1476, 0]
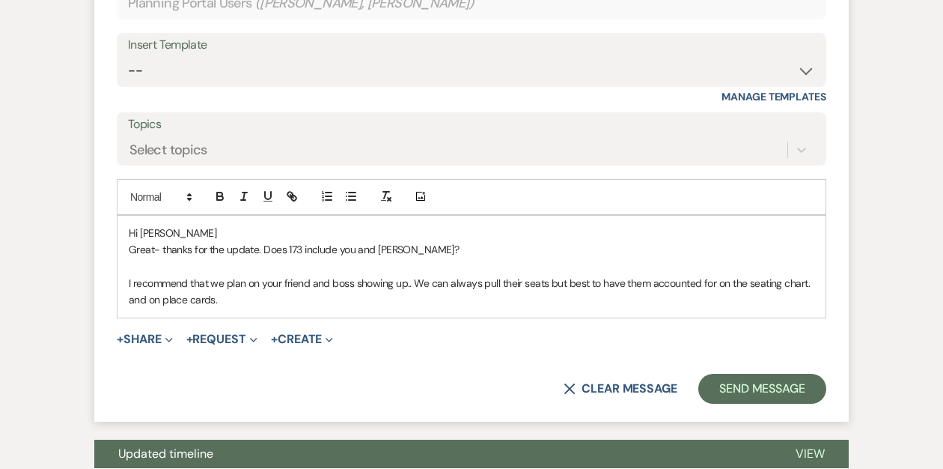
click at [240, 296] on p "I recommend that we plan on your friend and boss showing up.. We can always pul…" at bounding box center [472, 292] width 686 height 34
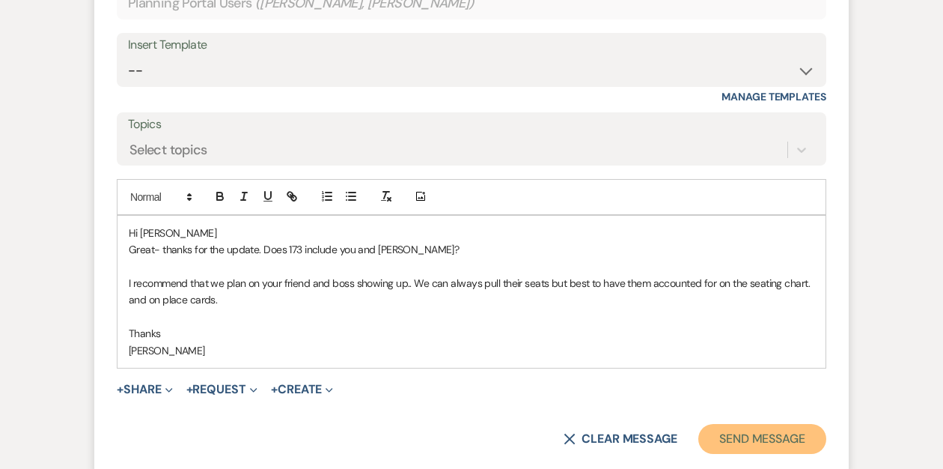
click at [746, 434] on button "Send Message" at bounding box center [763, 439] width 128 height 30
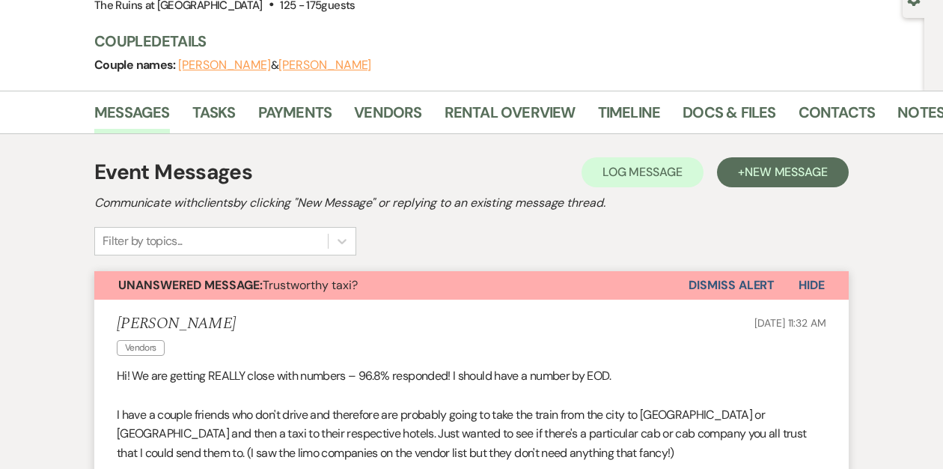
scroll to position [156, 0]
click at [705, 285] on button "Dismiss Alert" at bounding box center [732, 284] width 86 height 28
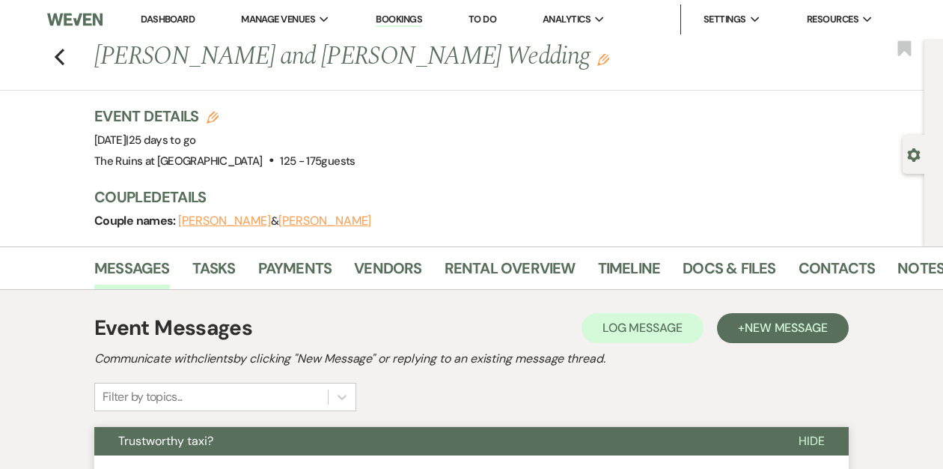
scroll to position [0, 0]
click at [61, 53] on icon "Previous" at bounding box center [59, 57] width 11 height 18
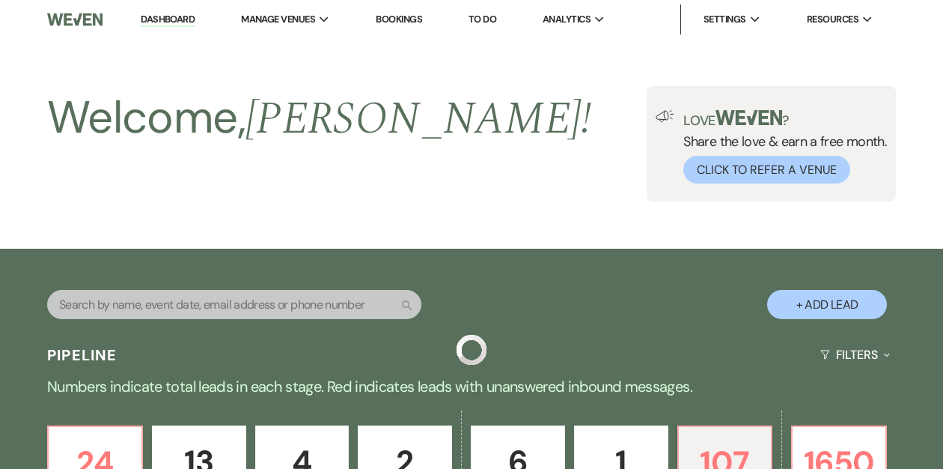
scroll to position [512, 0]
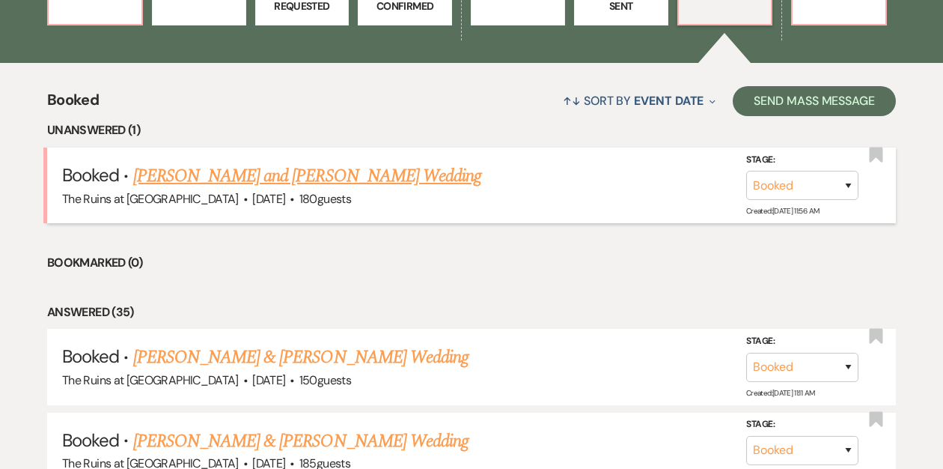
click at [232, 175] on link "[PERSON_NAME] and [PERSON_NAME] Wedding" at bounding box center [307, 175] width 349 height 27
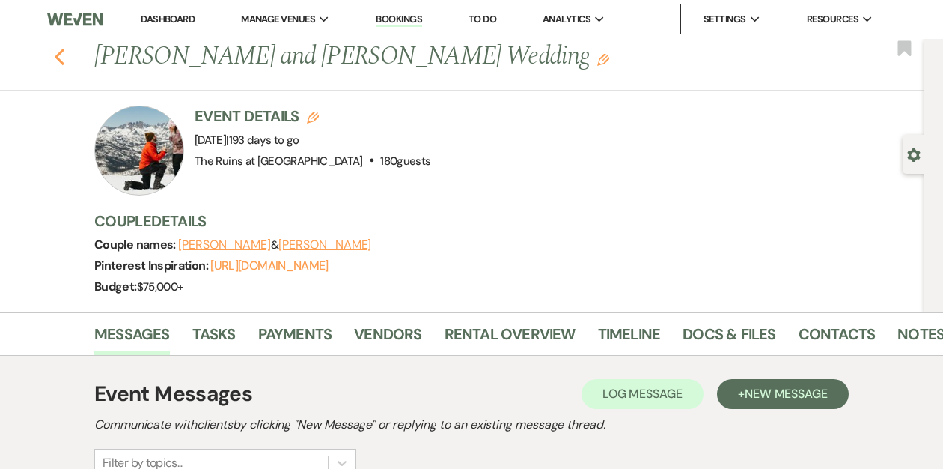
click at [58, 55] on icon "Previous" at bounding box center [59, 57] width 11 height 18
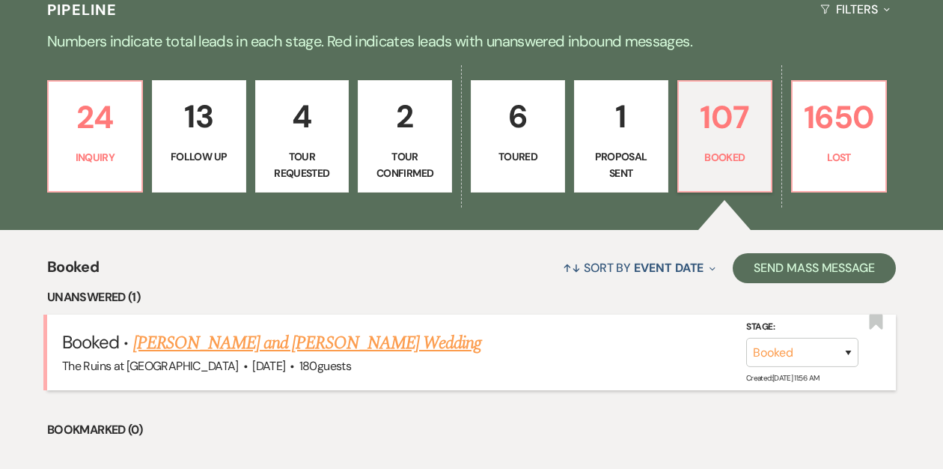
scroll to position [264, 0]
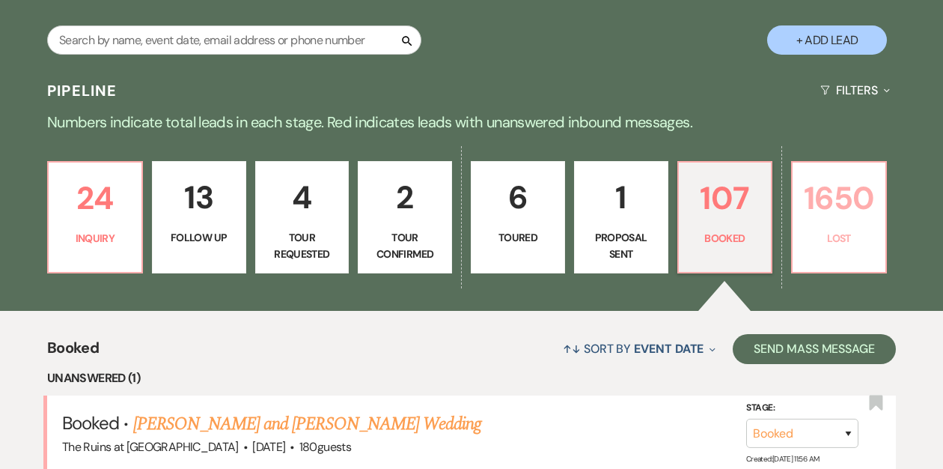
click at [816, 211] on p "1650" at bounding box center [839, 198] width 75 height 50
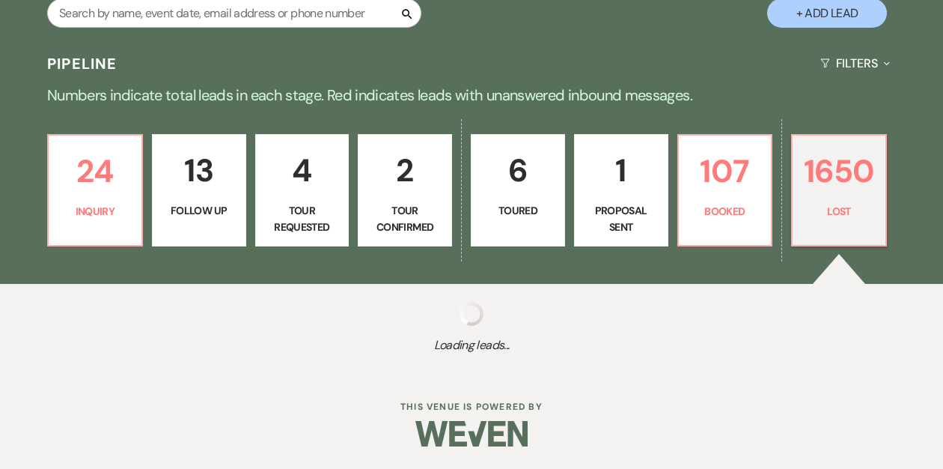
select select "8"
select select "7"
select select "8"
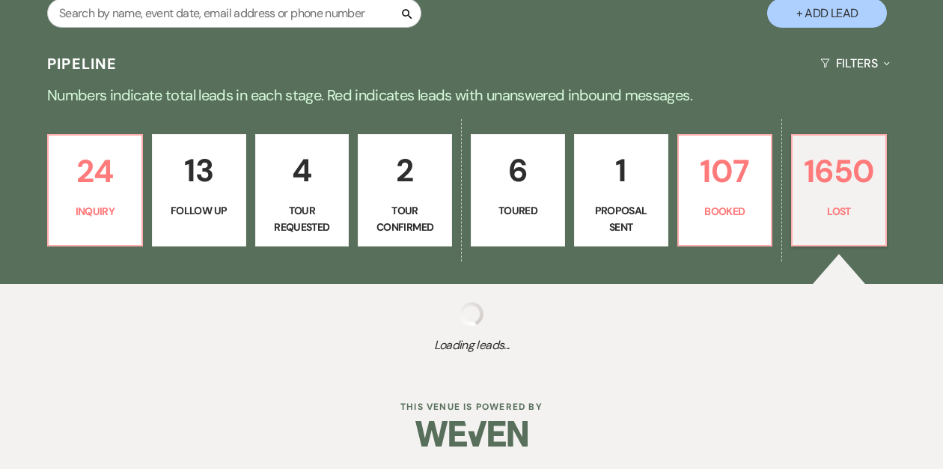
select select "8"
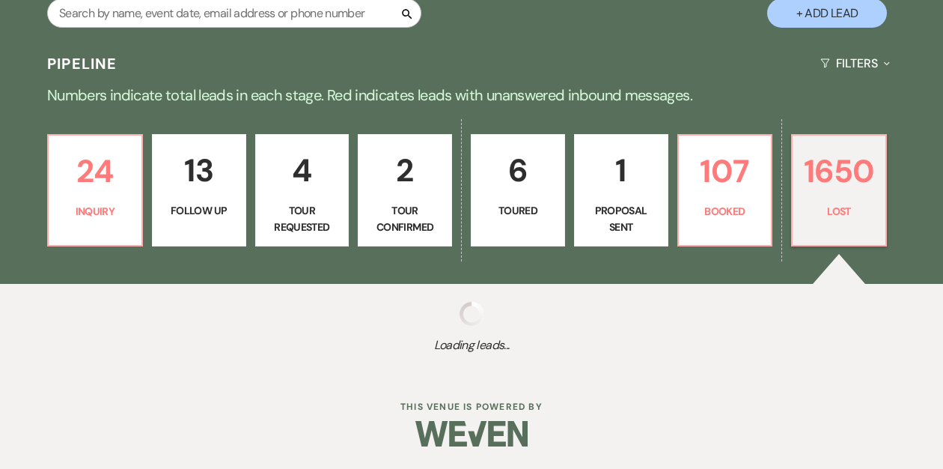
select select "8"
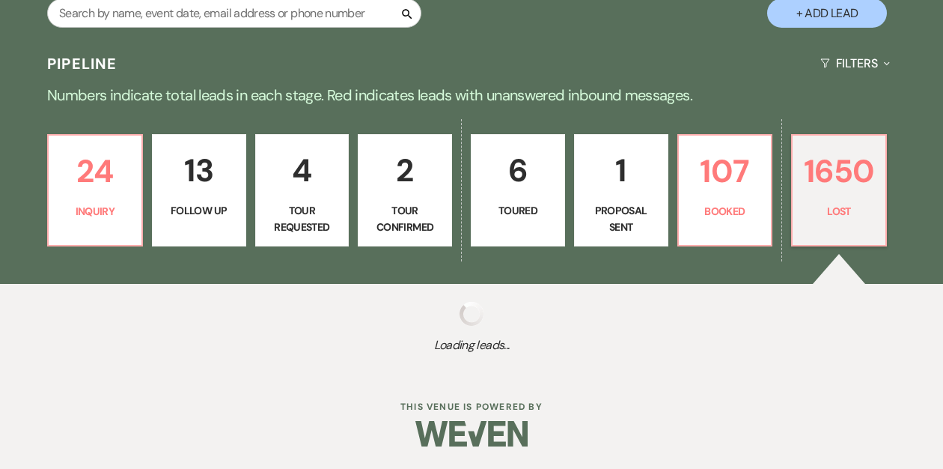
select select "8"
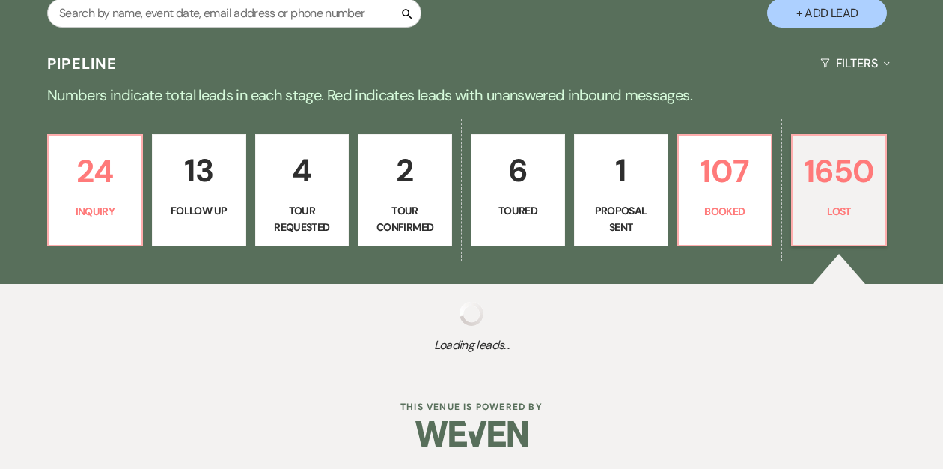
select select "8"
select select "7"
select select "8"
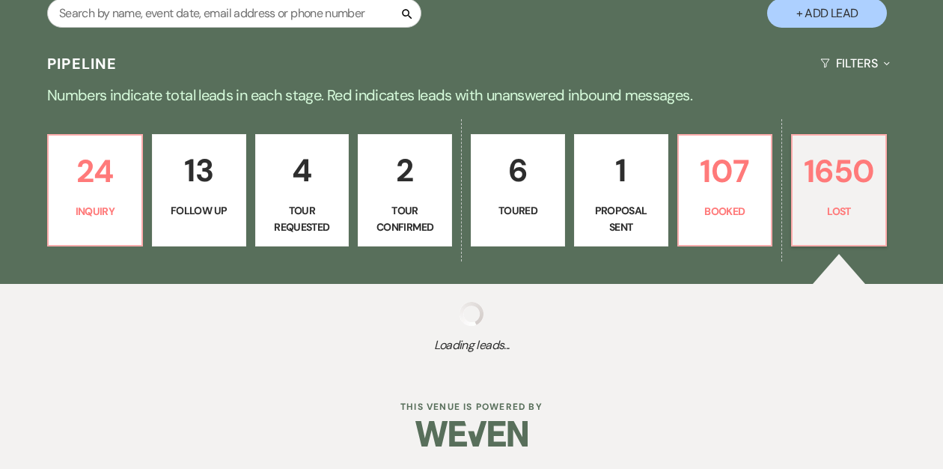
select select "8"
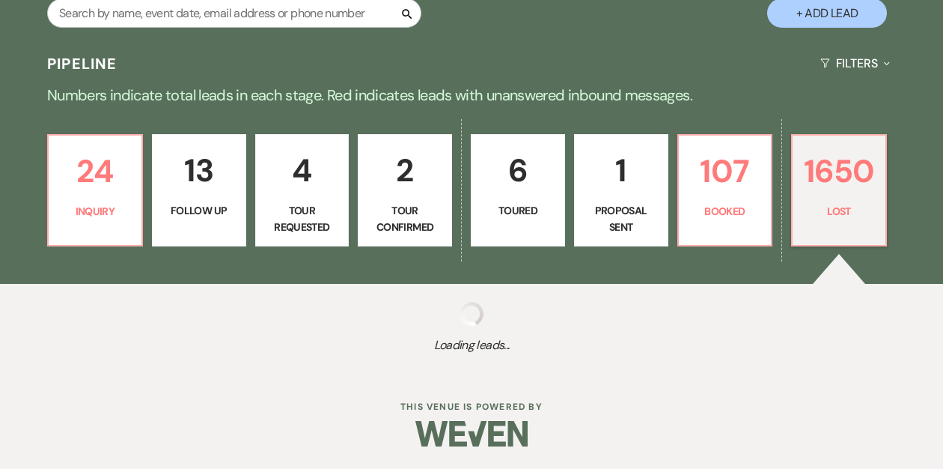
select select "8"
select select "5"
select select "8"
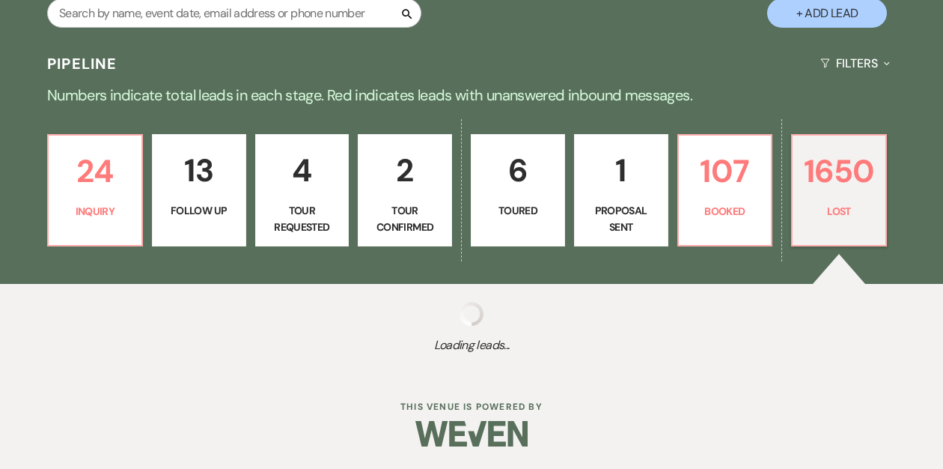
select select "8"
select select "1"
select select "8"
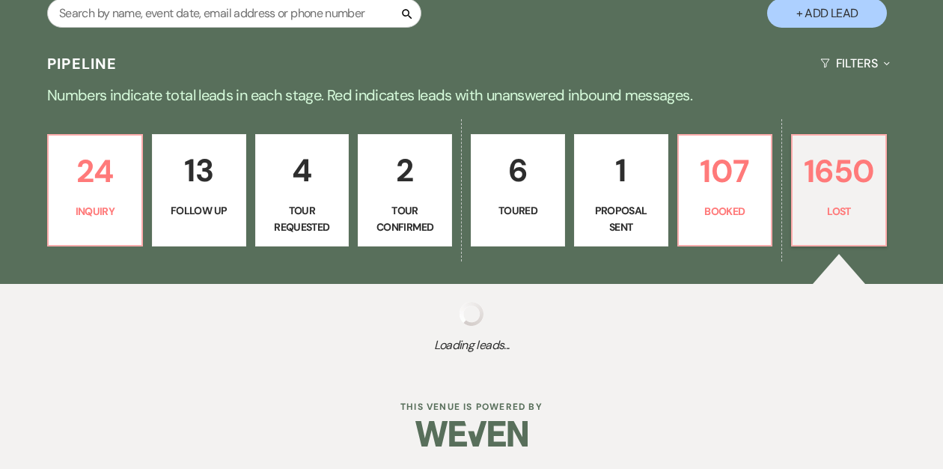
select select "8"
select select "5"
select select "8"
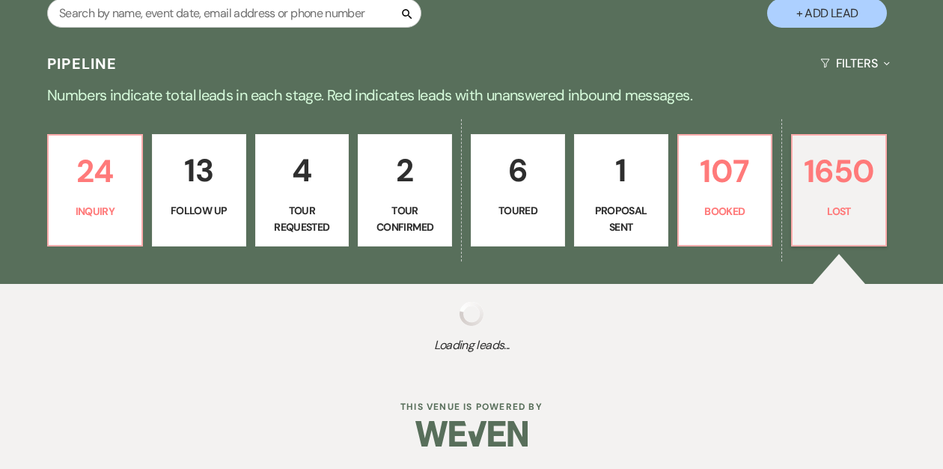
select select "5"
select select "8"
select select "7"
select select "8"
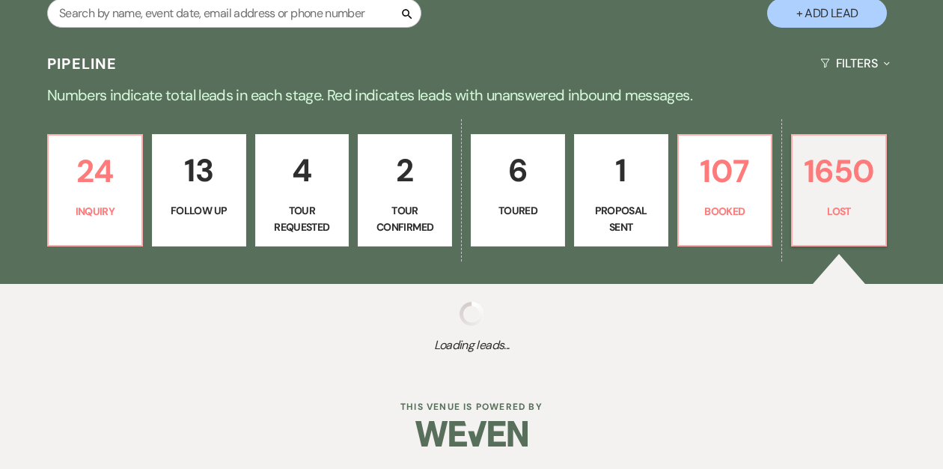
select select "8"
select select "6"
select select "8"
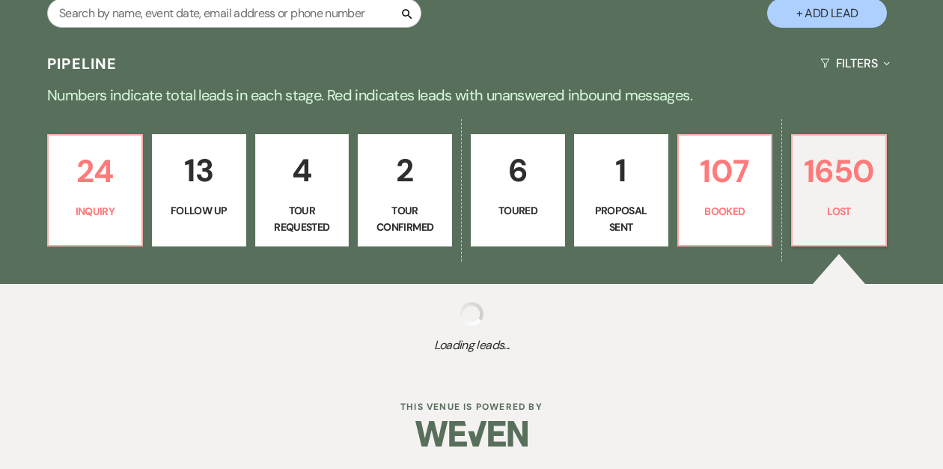
select select "5"
select select "8"
select select "7"
select select "8"
select select "5"
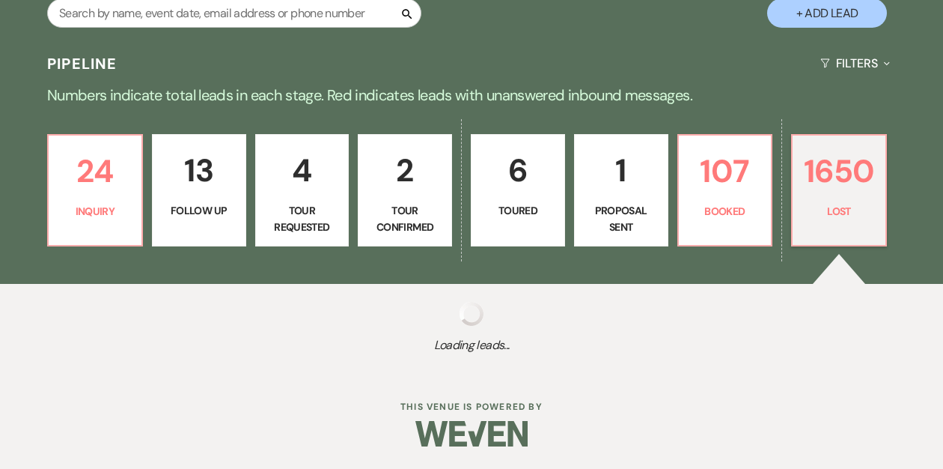
select select "8"
select select "5"
select select "8"
select select "5"
select select "8"
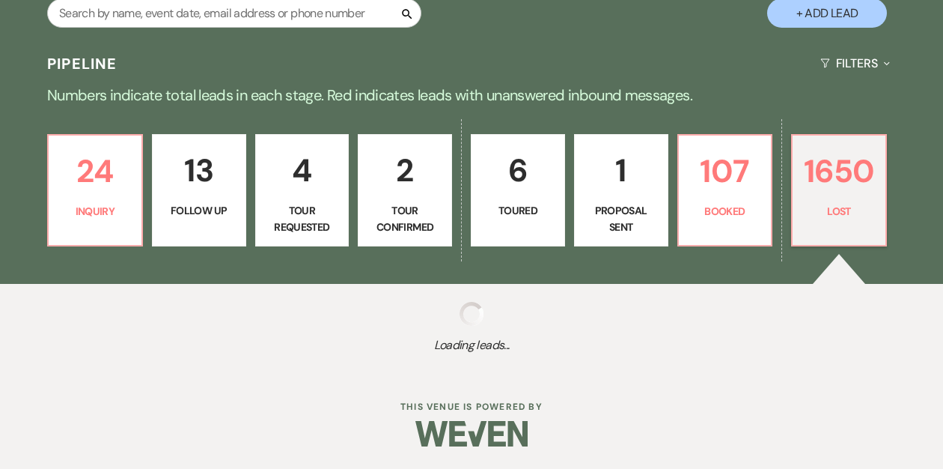
select select "5"
select select "8"
select select "5"
select select "8"
select select "7"
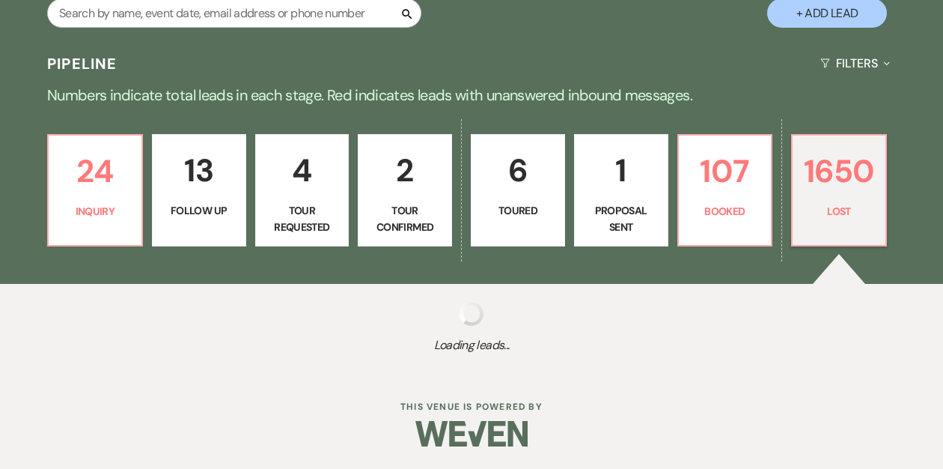
select select "8"
select select "5"
select select "8"
select select "7"
select select "8"
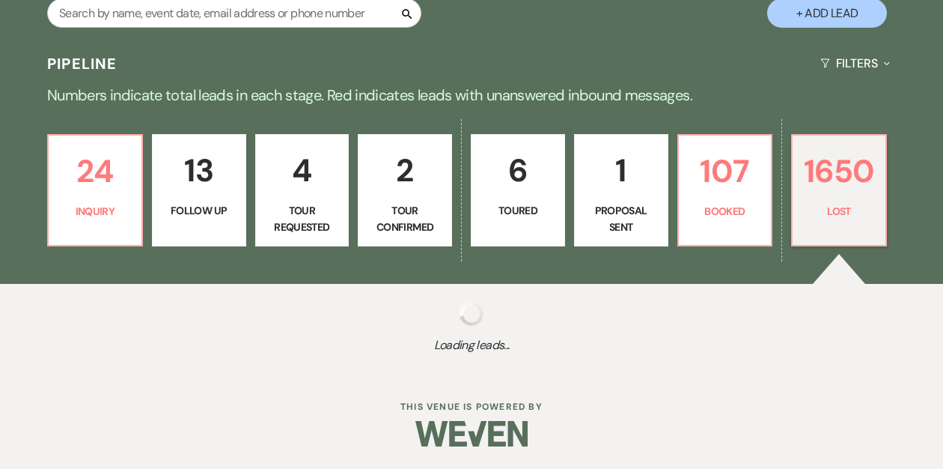
select select "8"
select select "5"
select select "8"
select select "5"
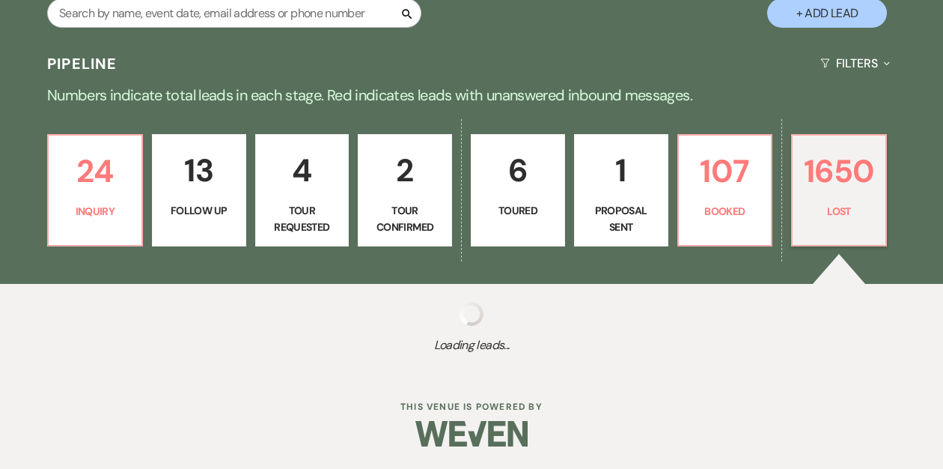
select select "8"
select select "5"
select select "8"
select select "7"
select select "8"
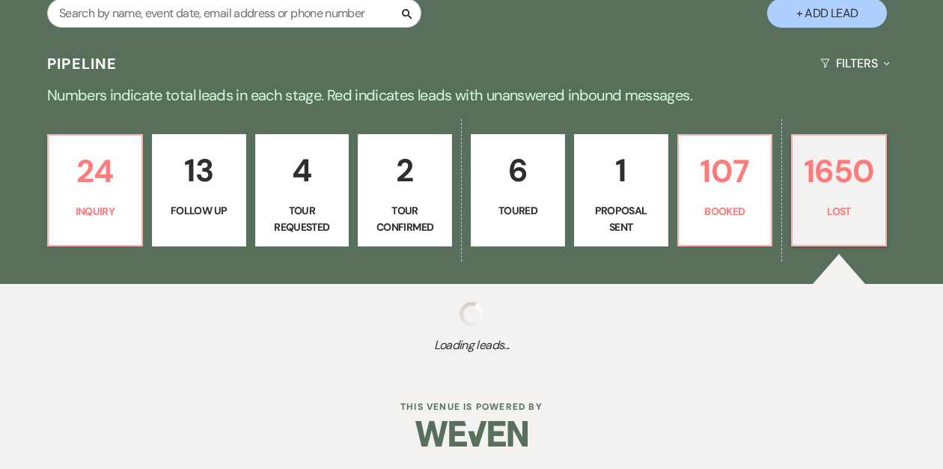
select select "5"
select select "8"
select select "5"
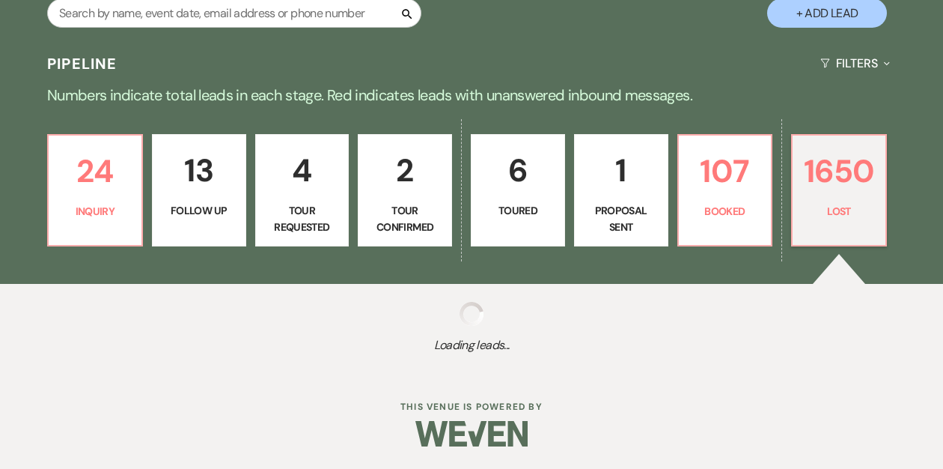
select select "8"
select select "5"
select select "8"
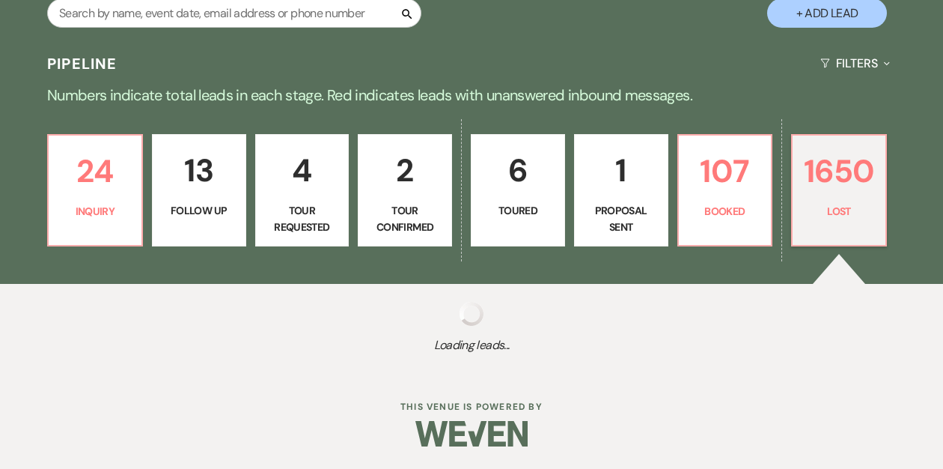
select select "7"
select select "8"
select select "5"
select select "8"
select select "5"
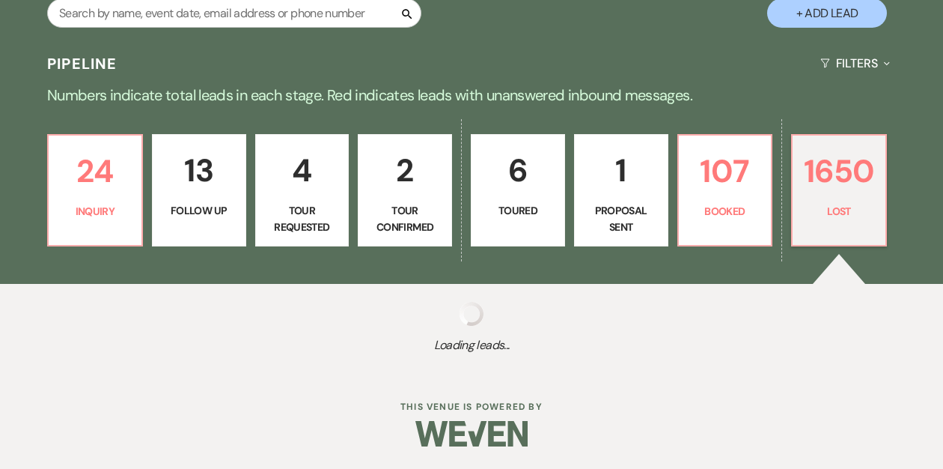
select select "8"
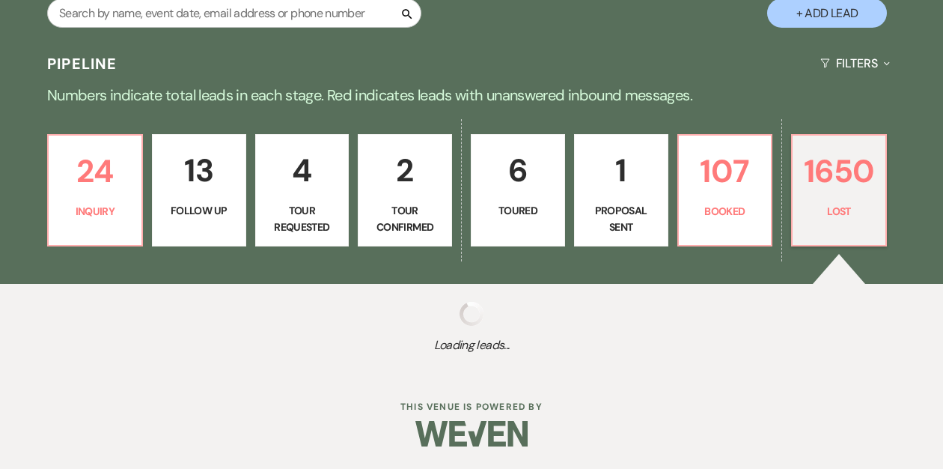
select select "10"
select select "8"
select select "5"
select select "8"
select select "10"
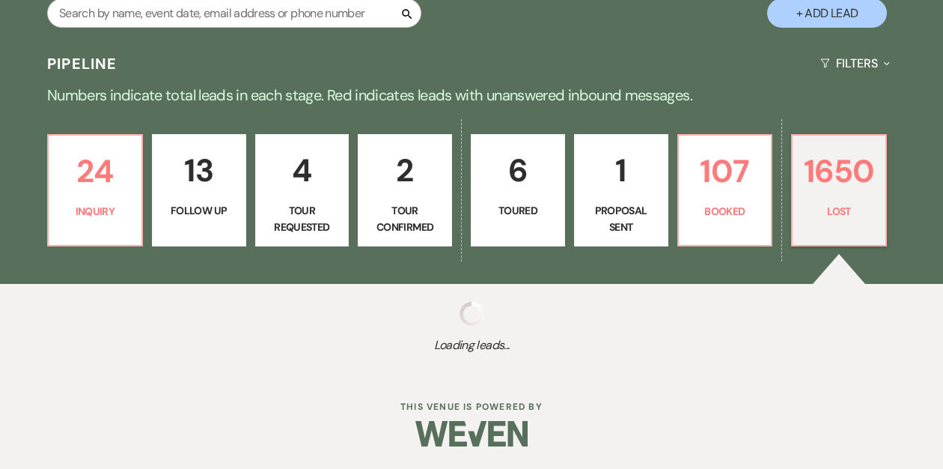
select select "8"
select select "5"
select select "8"
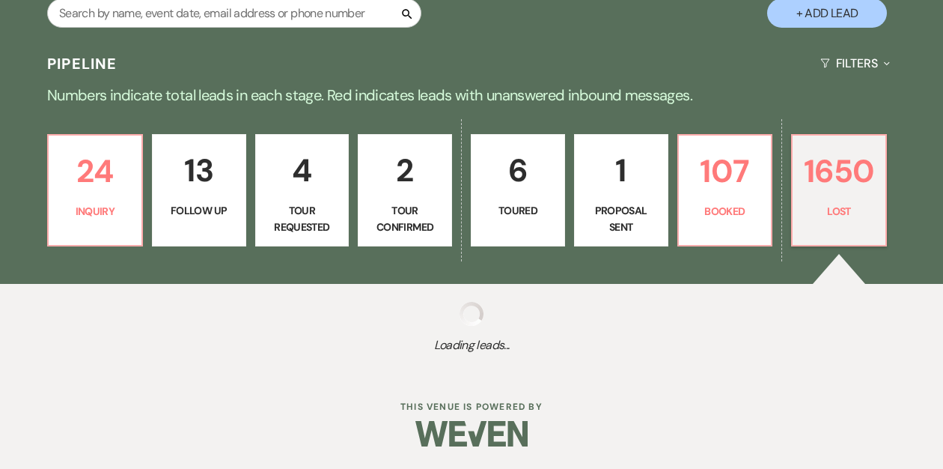
select select "8"
select select "5"
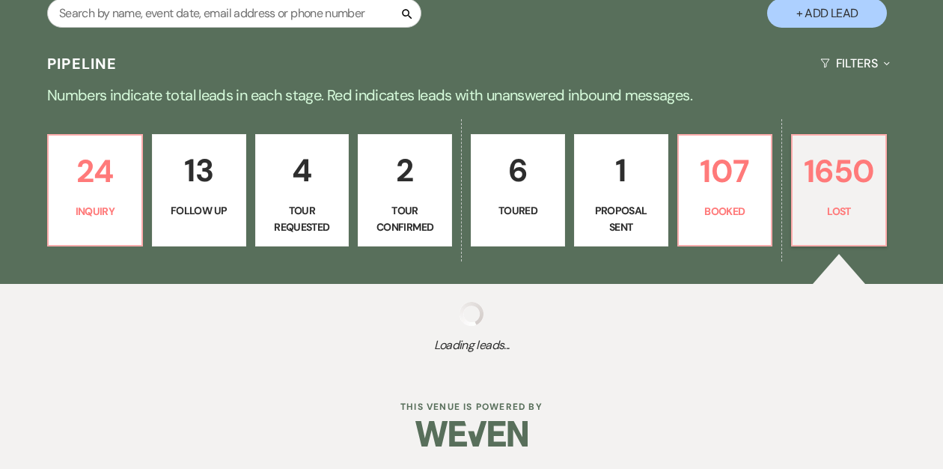
select select "8"
select select "5"
select select "8"
select select "5"
select select "8"
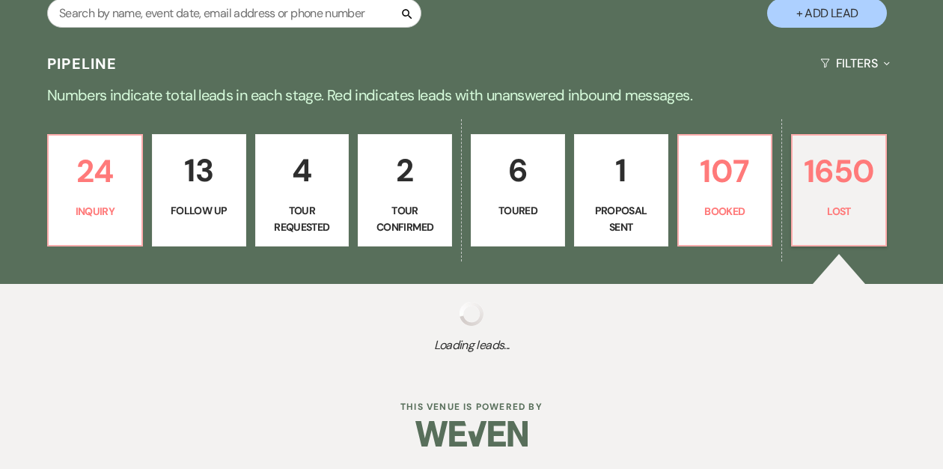
select select "8"
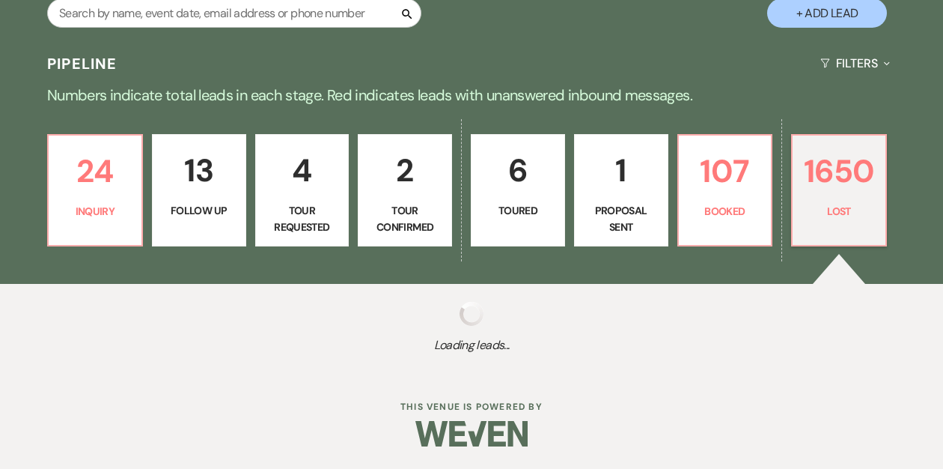
select select "8"
select select "7"
select select "8"
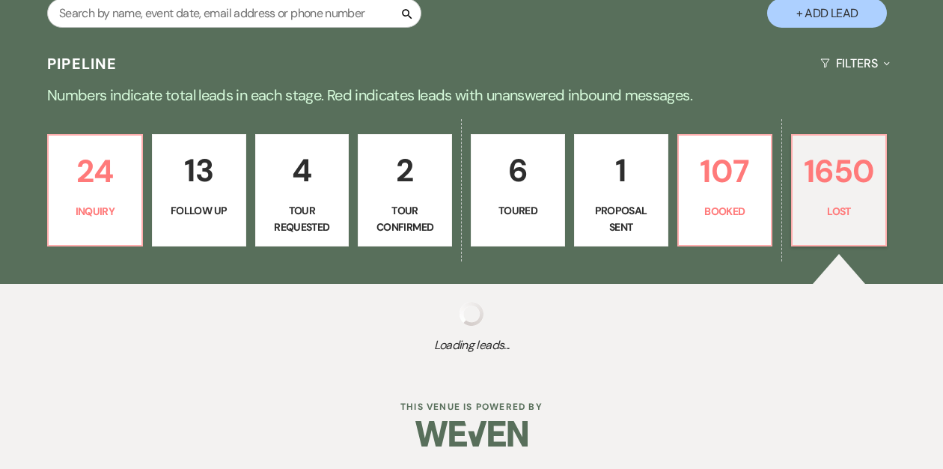
select select "8"
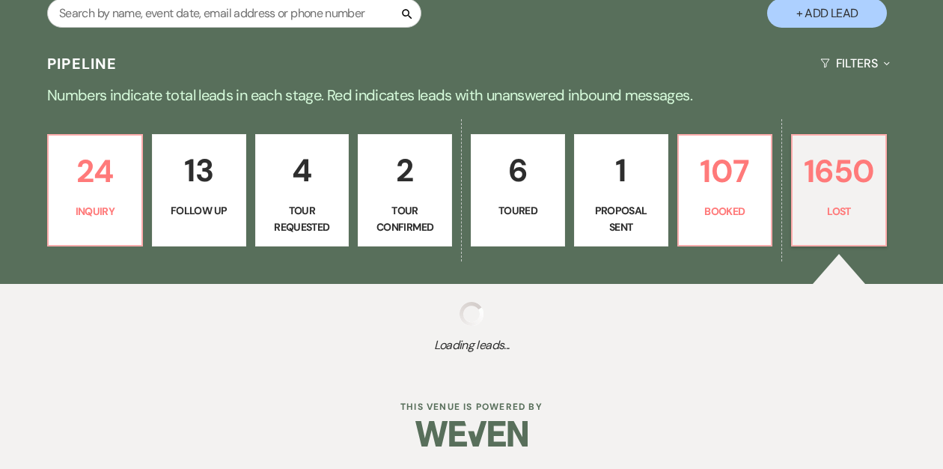
select select "8"
select select "7"
select select "8"
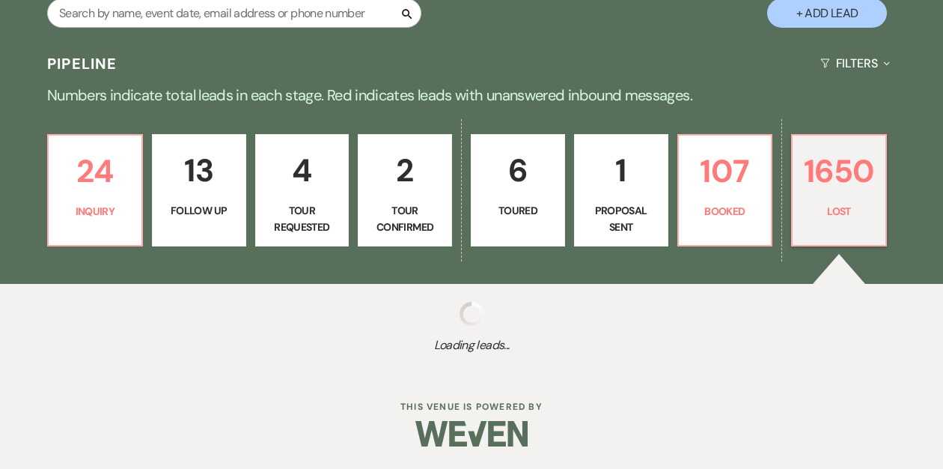
select select "8"
select select "7"
select select "8"
select select "5"
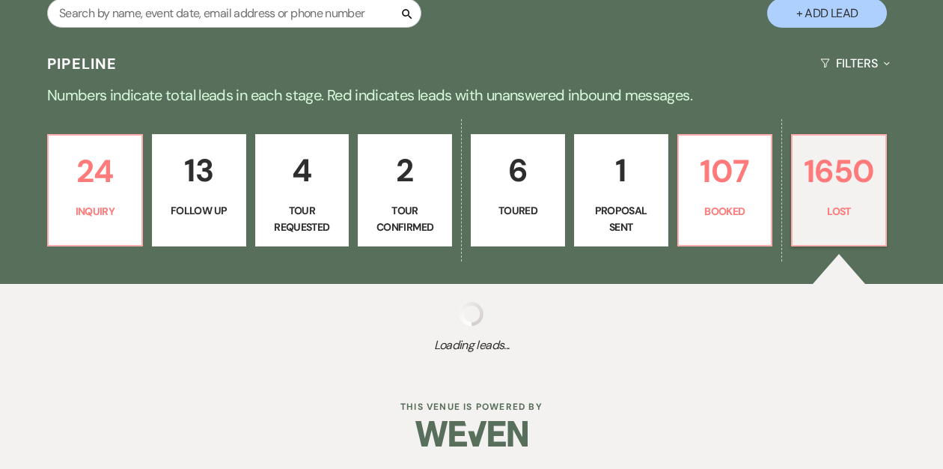
select select "8"
select select "5"
select select "8"
select select "5"
select select "8"
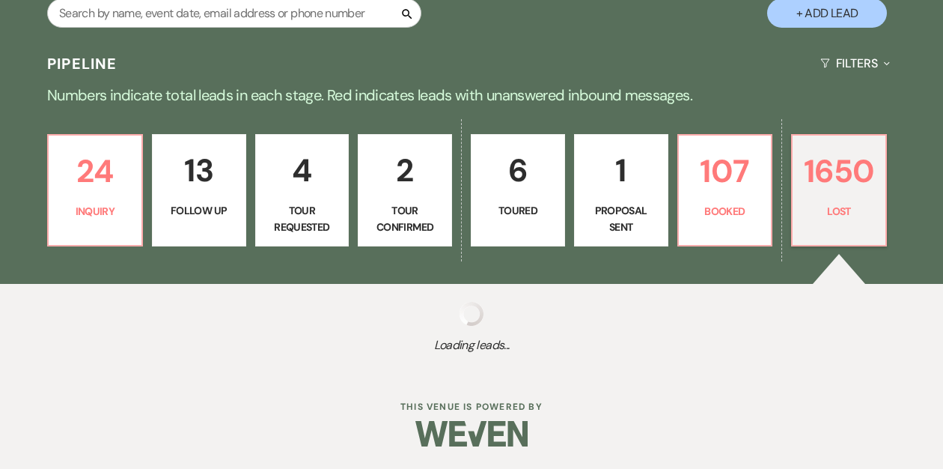
select select "8"
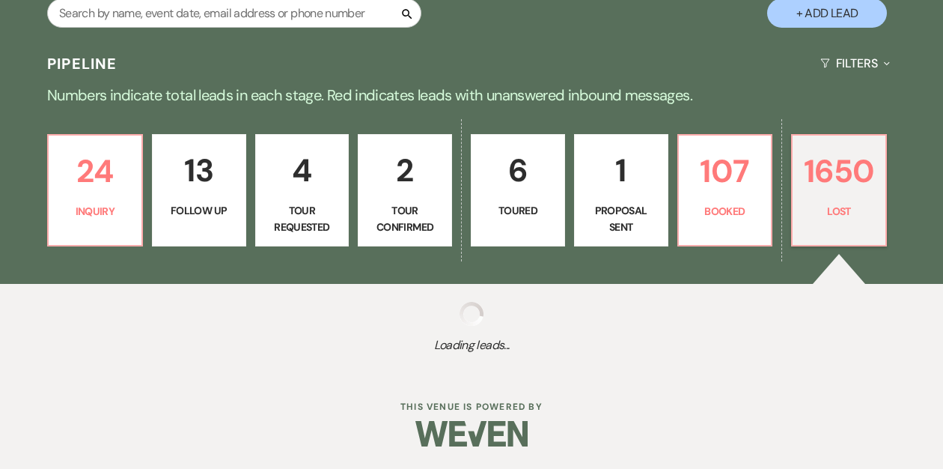
select select "8"
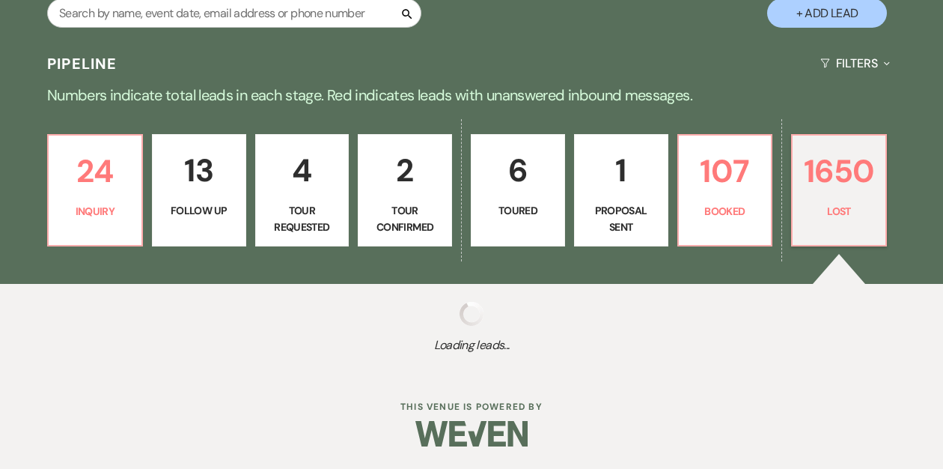
select select "8"
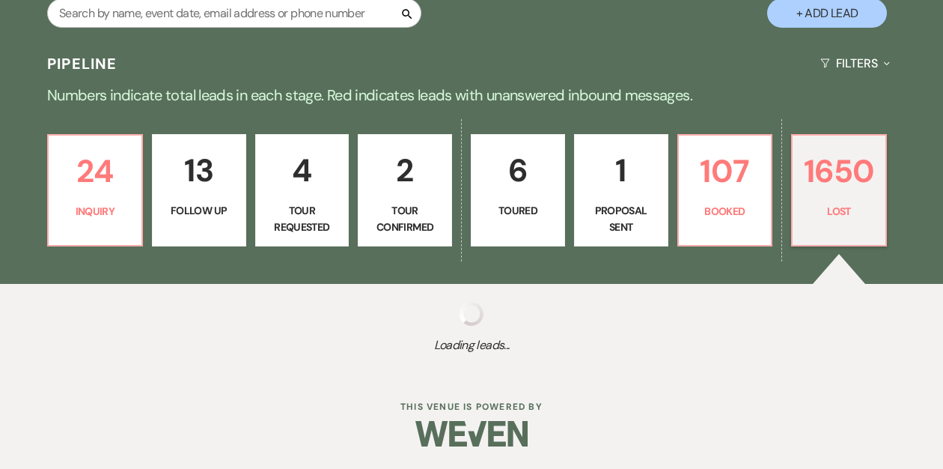
select select "8"
select select "5"
select select "8"
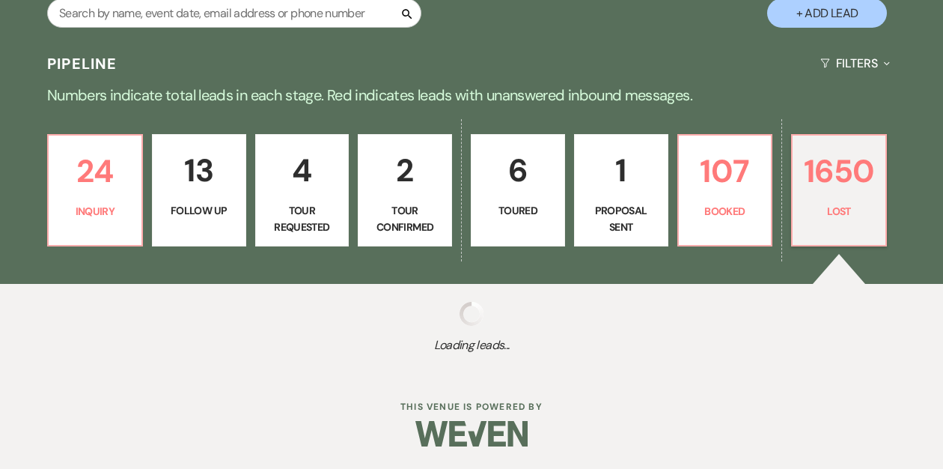
select select "5"
select select "8"
select select "5"
select select "8"
select select "5"
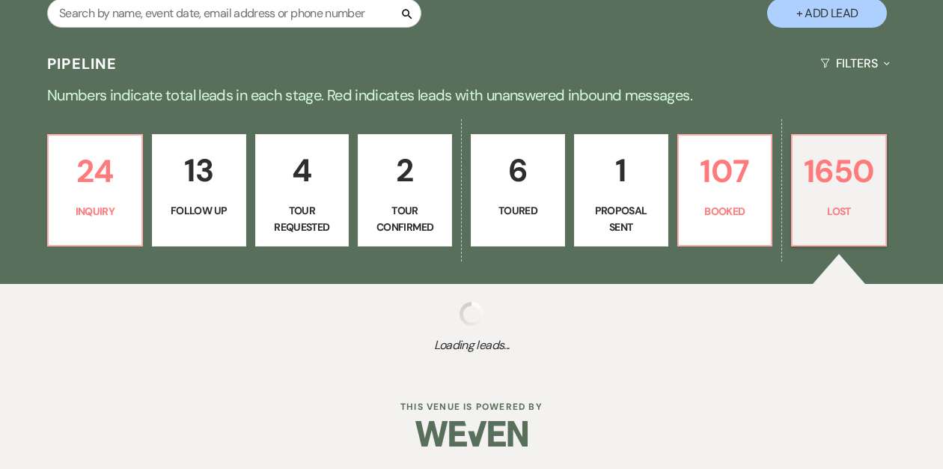
select select "8"
select select "5"
select select "8"
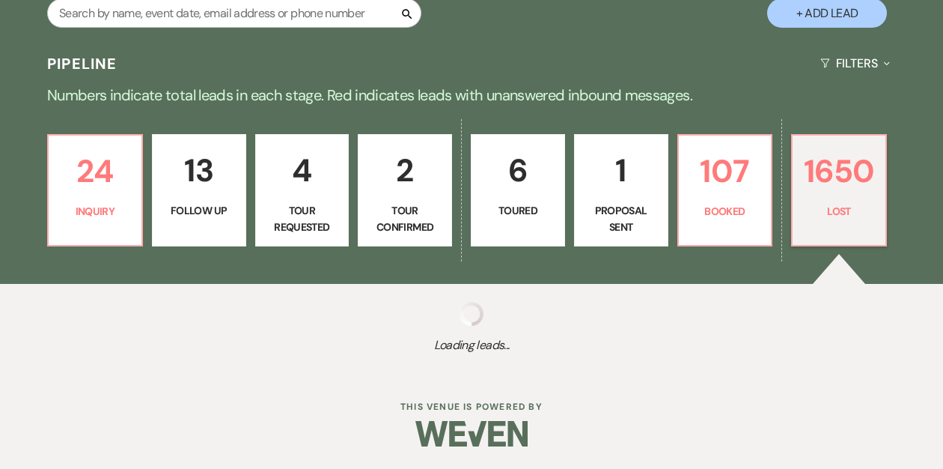
select select "8"
select select "5"
select select "8"
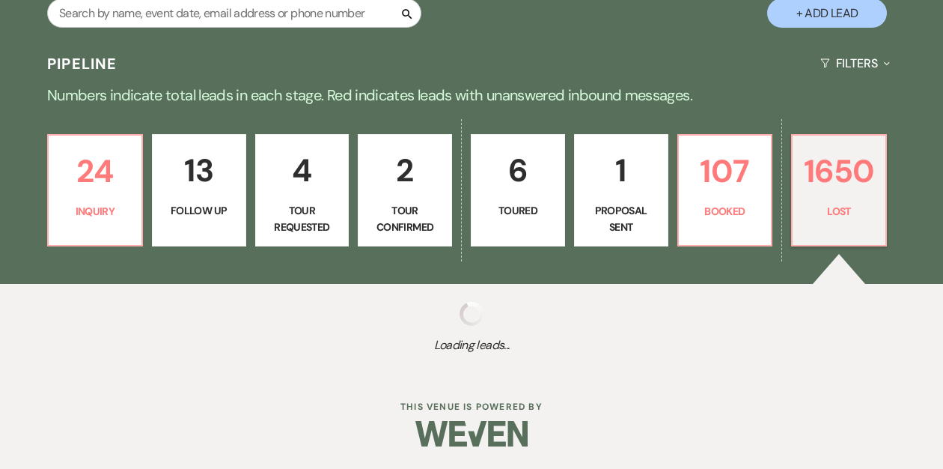
select select "8"
select select "5"
select select "8"
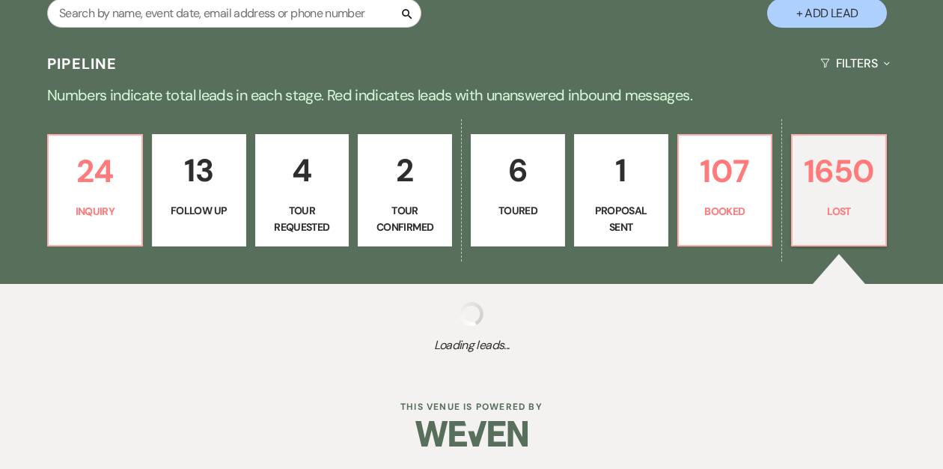
select select "8"
select select "5"
select select "8"
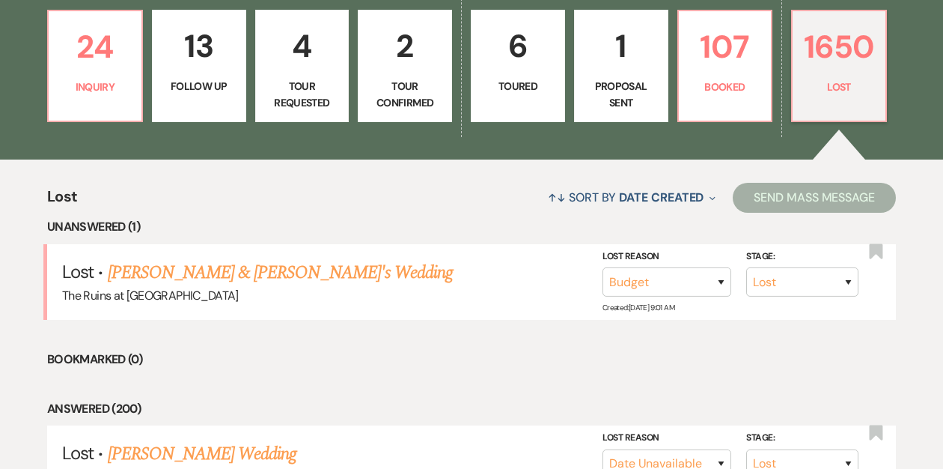
scroll to position [434, 0]
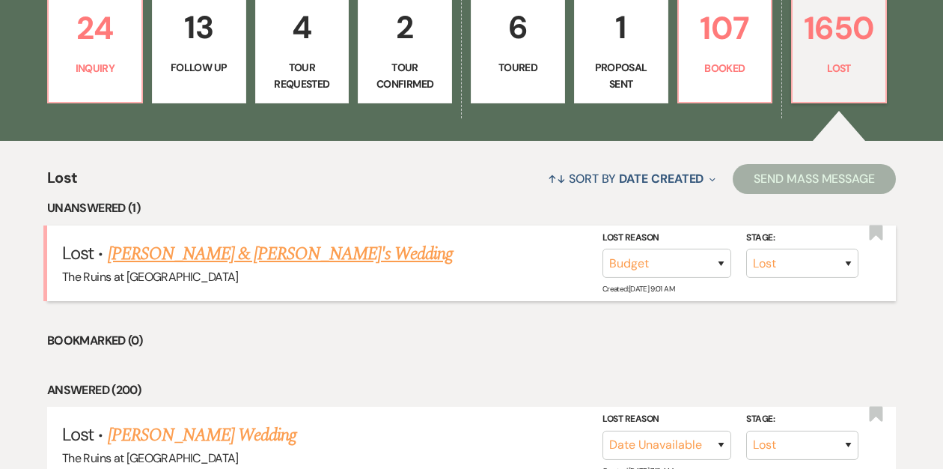
click at [281, 258] on link "[PERSON_NAME] & [PERSON_NAME]'s Wedding" at bounding box center [281, 253] width 346 height 27
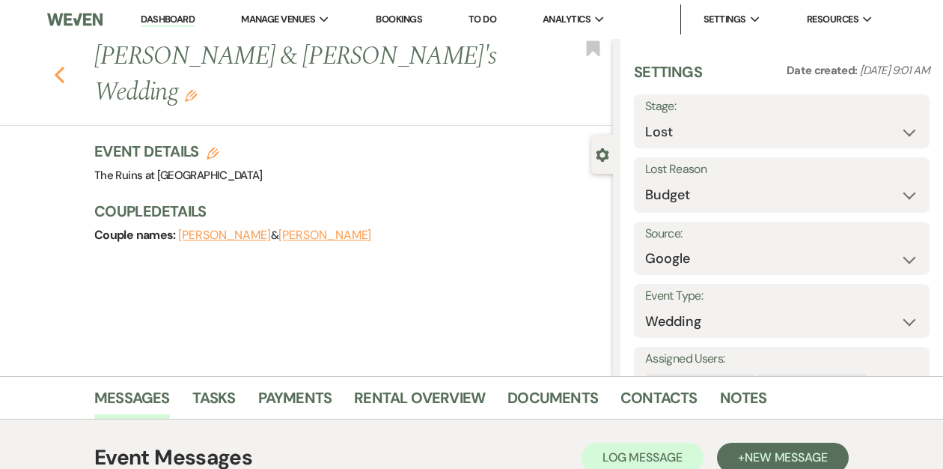
click at [61, 66] on icon "Previous" at bounding box center [59, 75] width 11 height 18
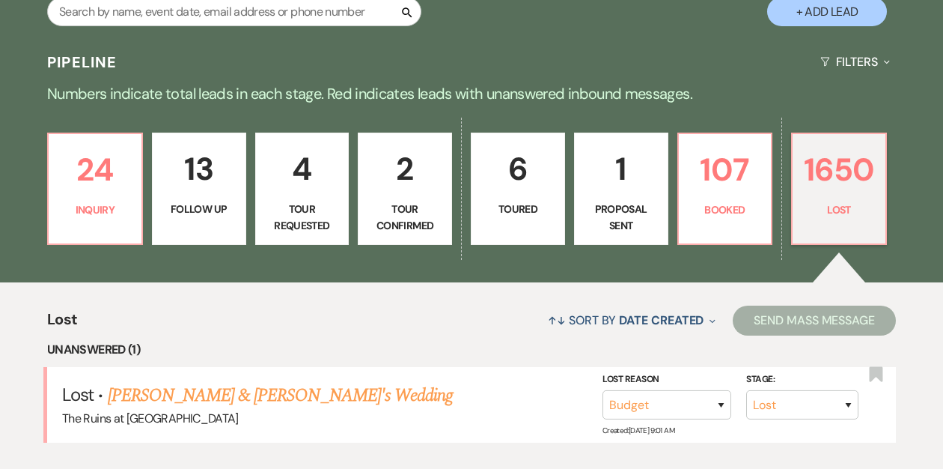
scroll to position [164, 0]
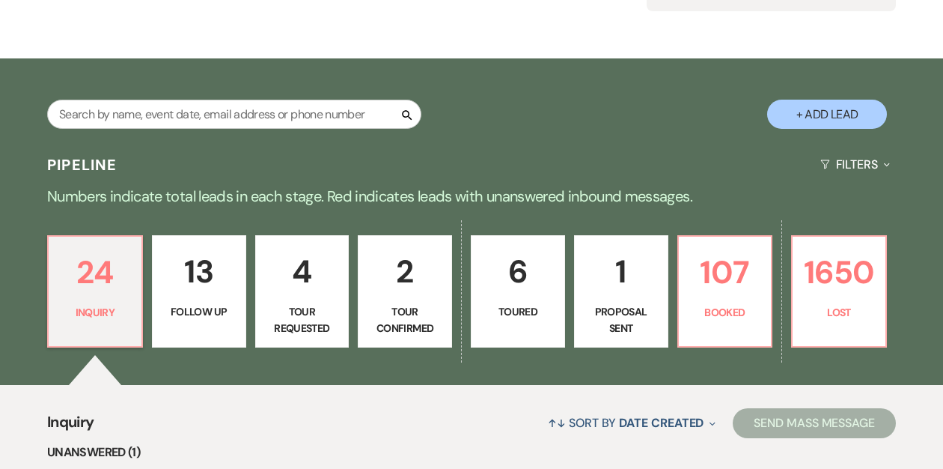
scroll to position [282, 0]
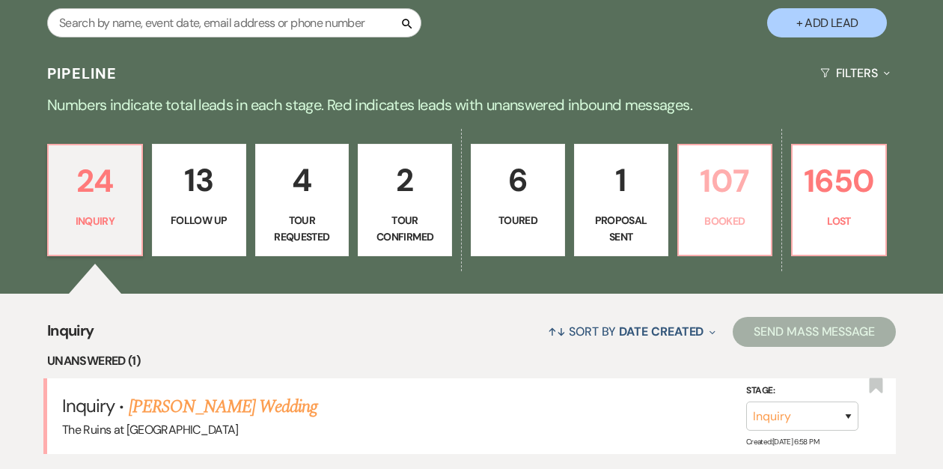
click at [727, 209] on link "107 Booked" at bounding box center [726, 200] width 96 height 112
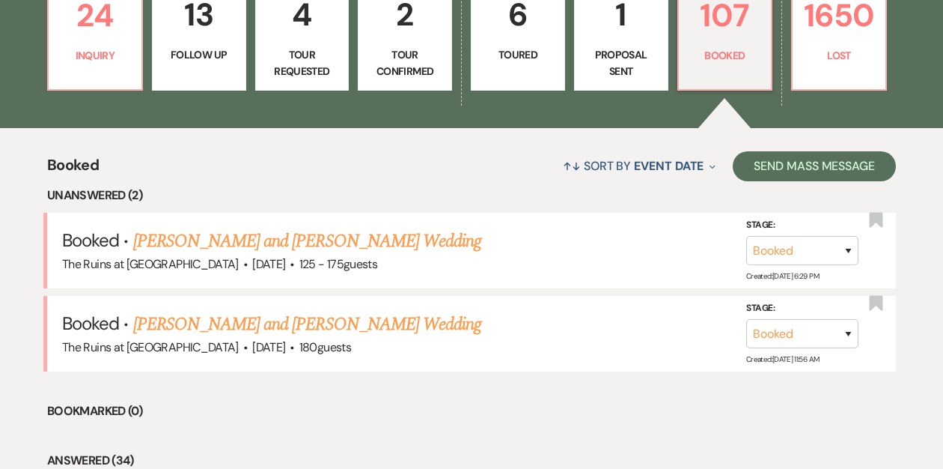
scroll to position [461, 0]
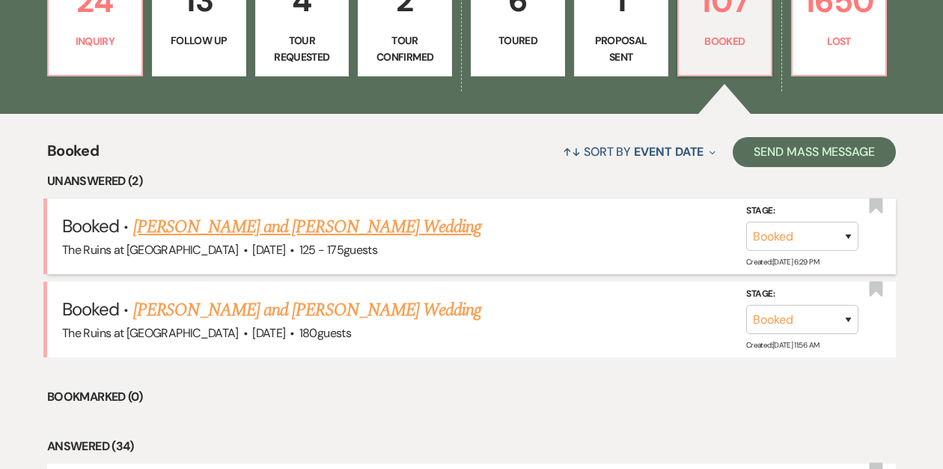
click at [350, 227] on link "[PERSON_NAME] and [PERSON_NAME] Wedding" at bounding box center [307, 226] width 349 height 27
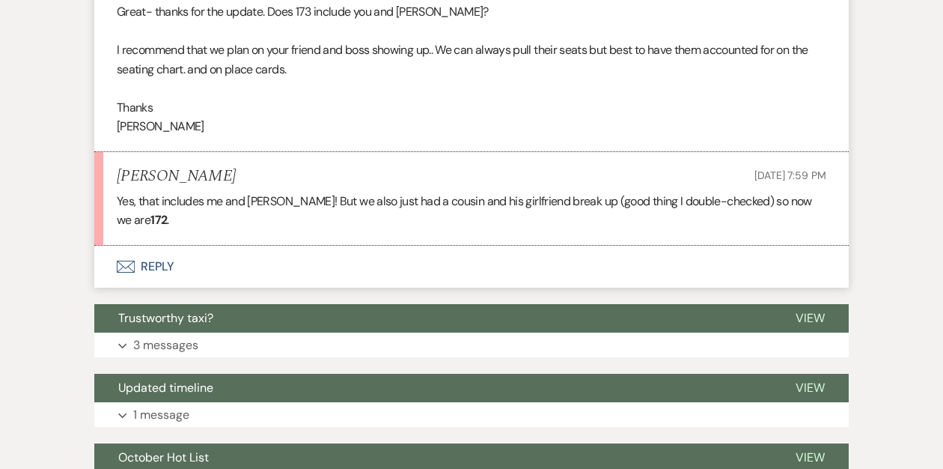
scroll to position [829, 0]
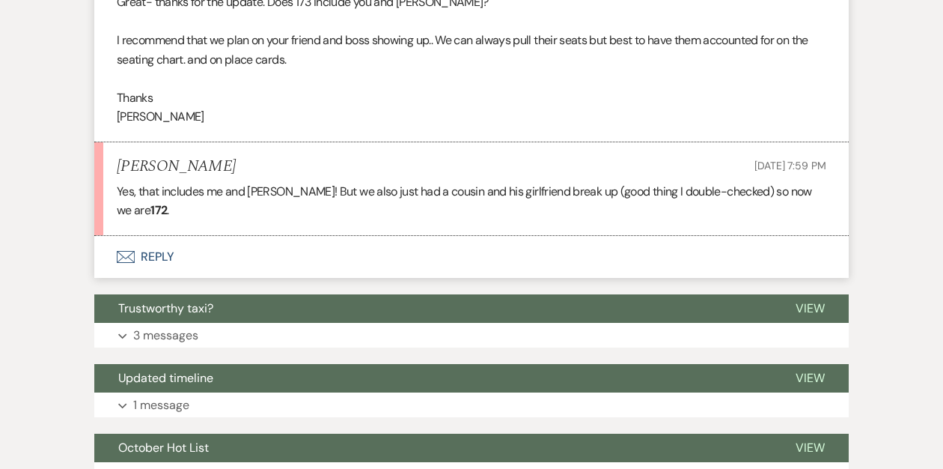
click at [159, 238] on button "Envelope Reply" at bounding box center [471, 257] width 755 height 42
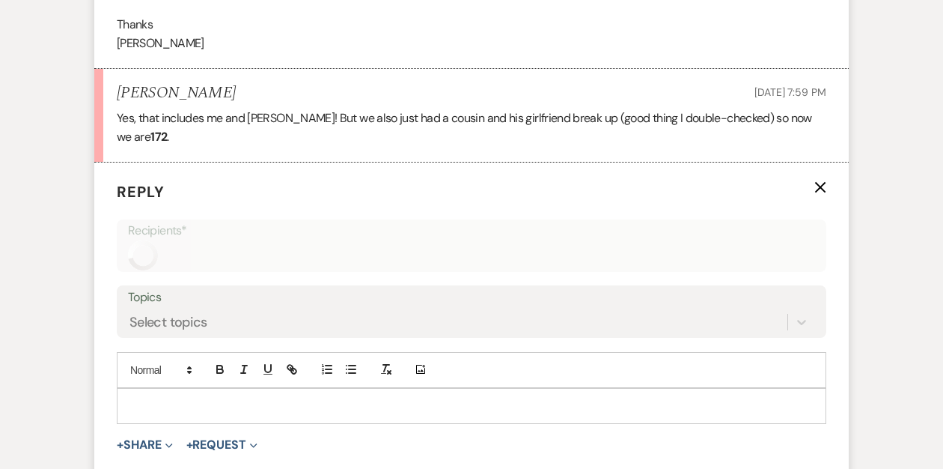
scroll to position [966, 0]
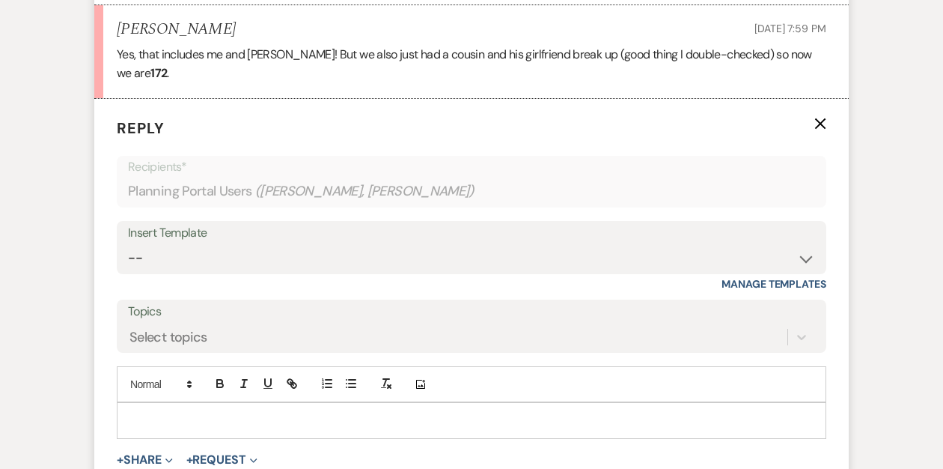
click at [174, 403] on div at bounding box center [472, 420] width 708 height 34
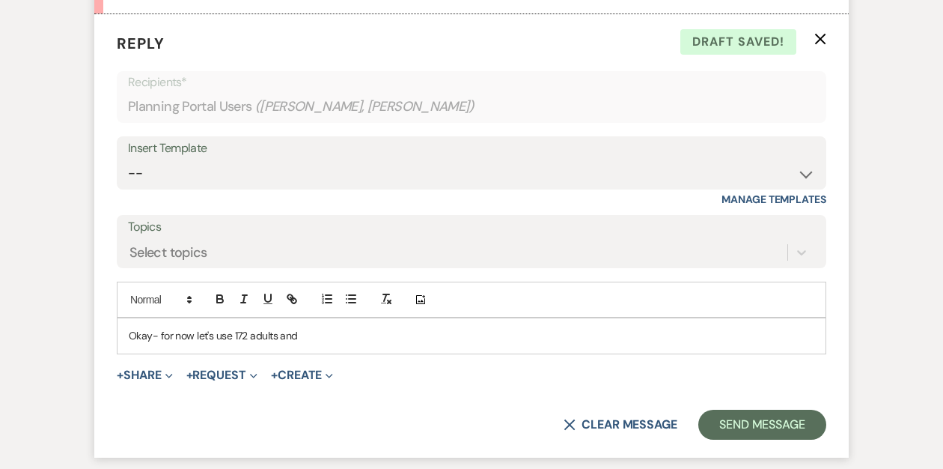
scroll to position [1059, 0]
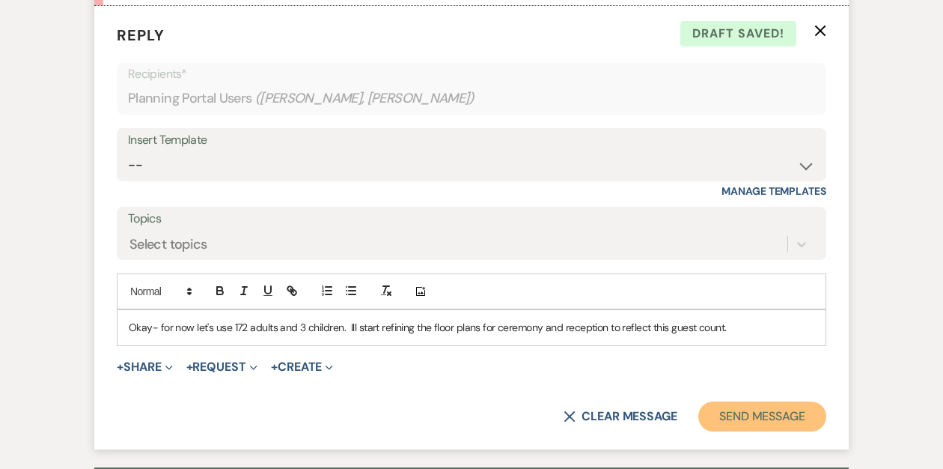
click at [717, 401] on button "Send Message" at bounding box center [763, 416] width 128 height 30
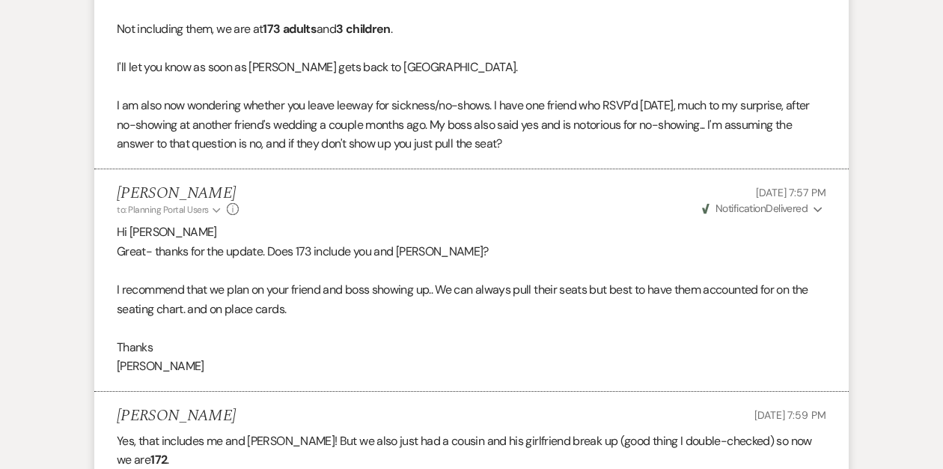
scroll to position [0, 0]
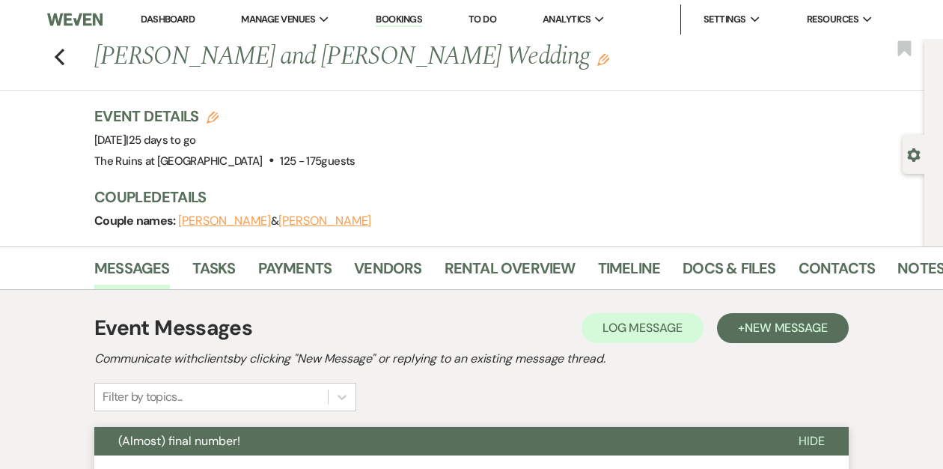
click at [180, 16] on link "Dashboard" at bounding box center [168, 19] width 54 height 13
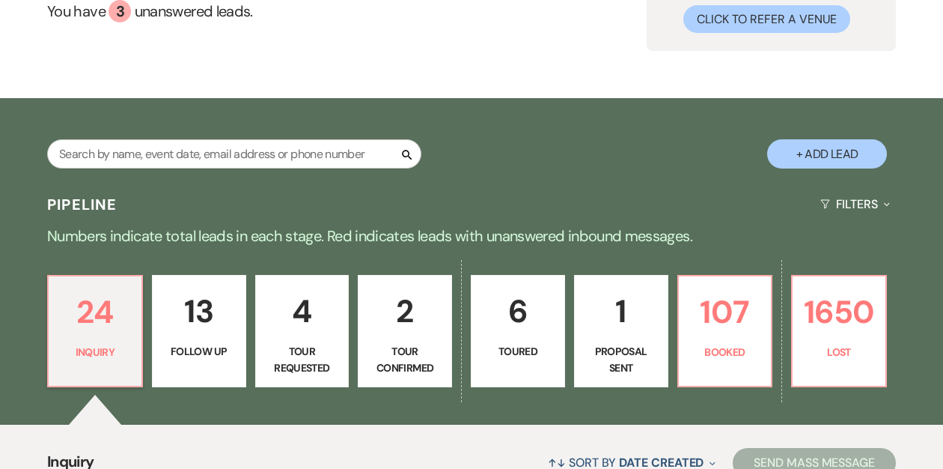
scroll to position [155, 0]
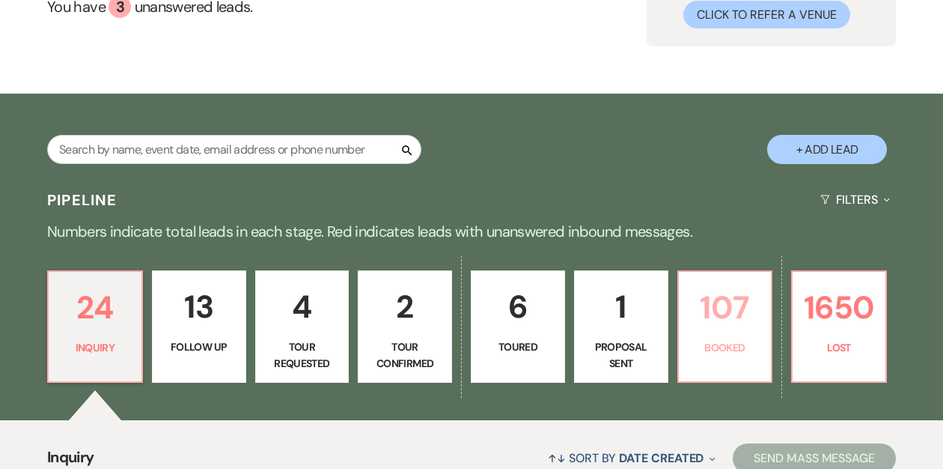
click at [723, 321] on p "107" at bounding box center [725, 307] width 75 height 50
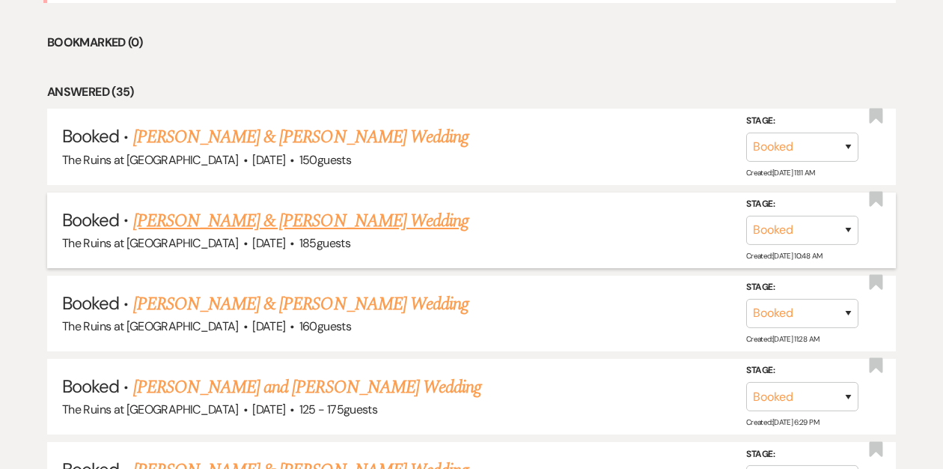
scroll to position [741, 0]
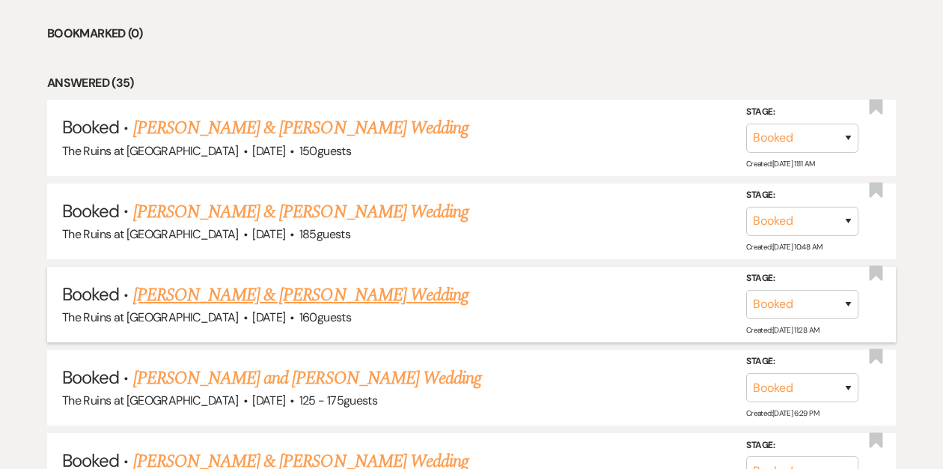
click at [329, 291] on link "[PERSON_NAME] & [PERSON_NAME] Wedding" at bounding box center [300, 295] width 335 height 27
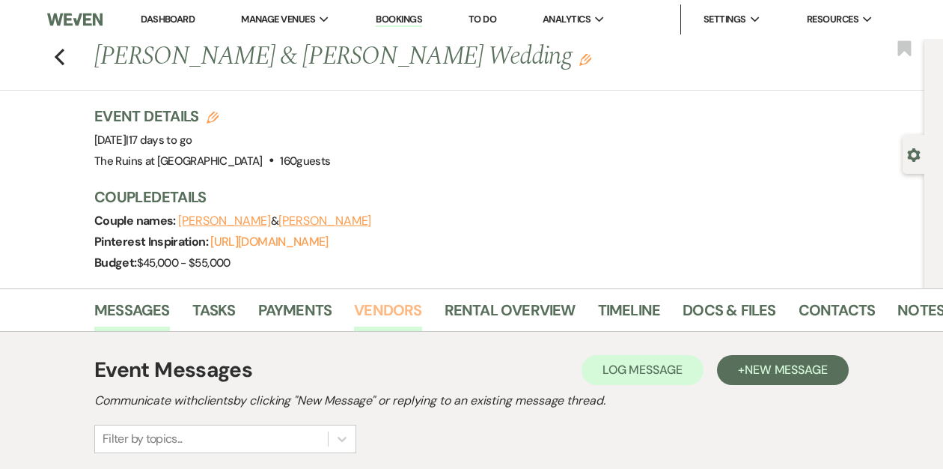
click at [404, 308] on link "Vendors" at bounding box center [387, 314] width 67 height 33
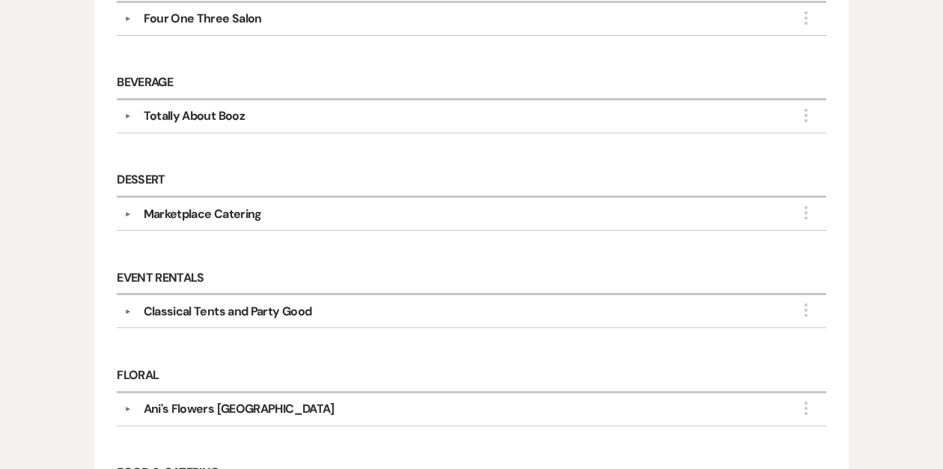
scroll to position [474, 0]
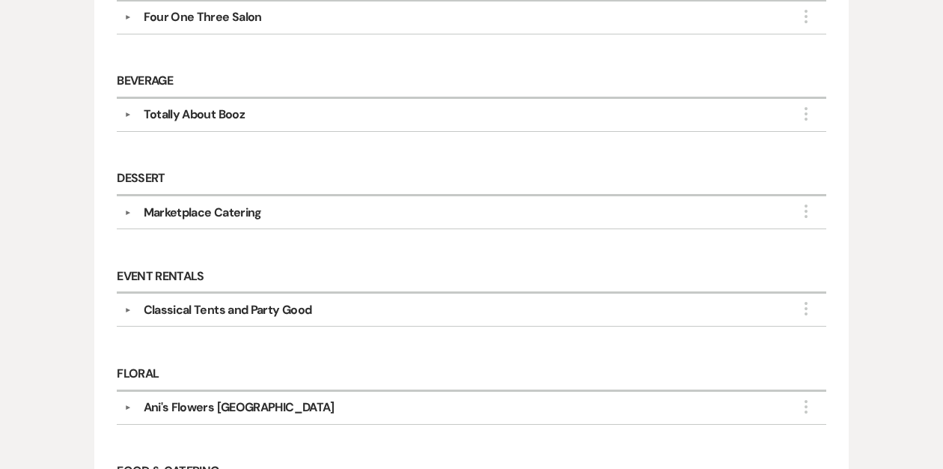
click at [130, 209] on button "▼" at bounding box center [128, 212] width 18 height 7
